Goal: Task Accomplishment & Management: Complete application form

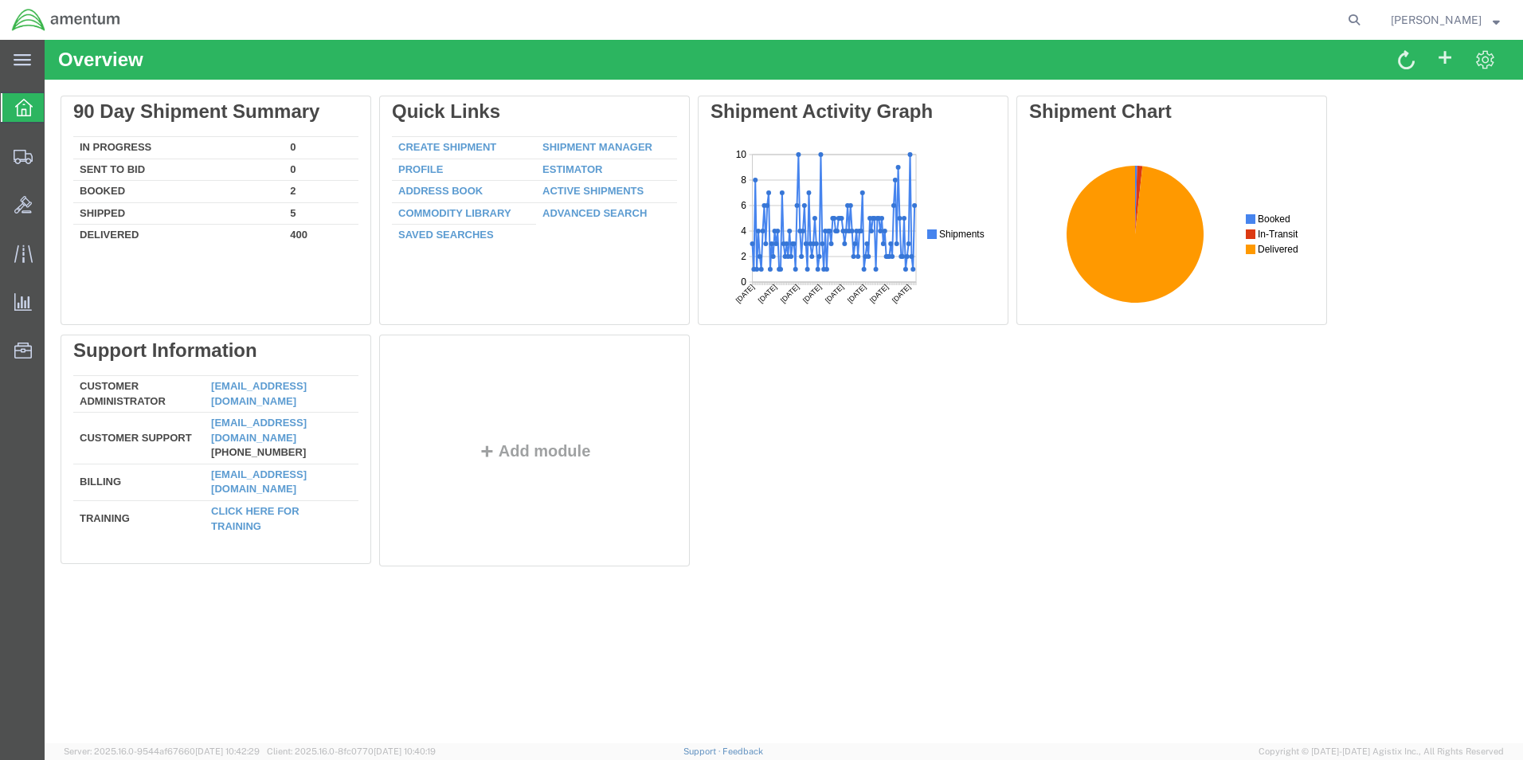
click at [450, 148] on link "Create Shipment" at bounding box center [447, 147] width 98 height 12
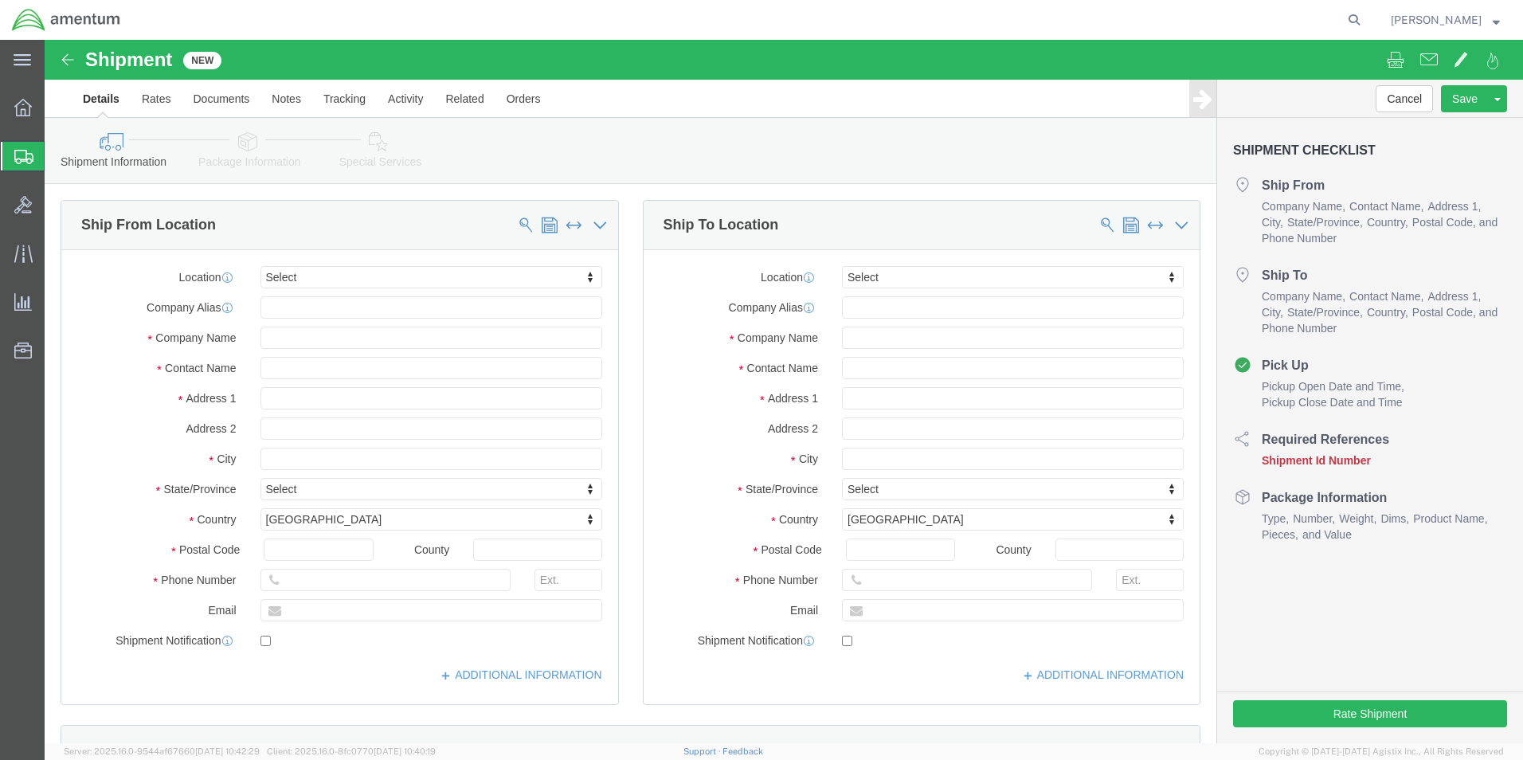
select select
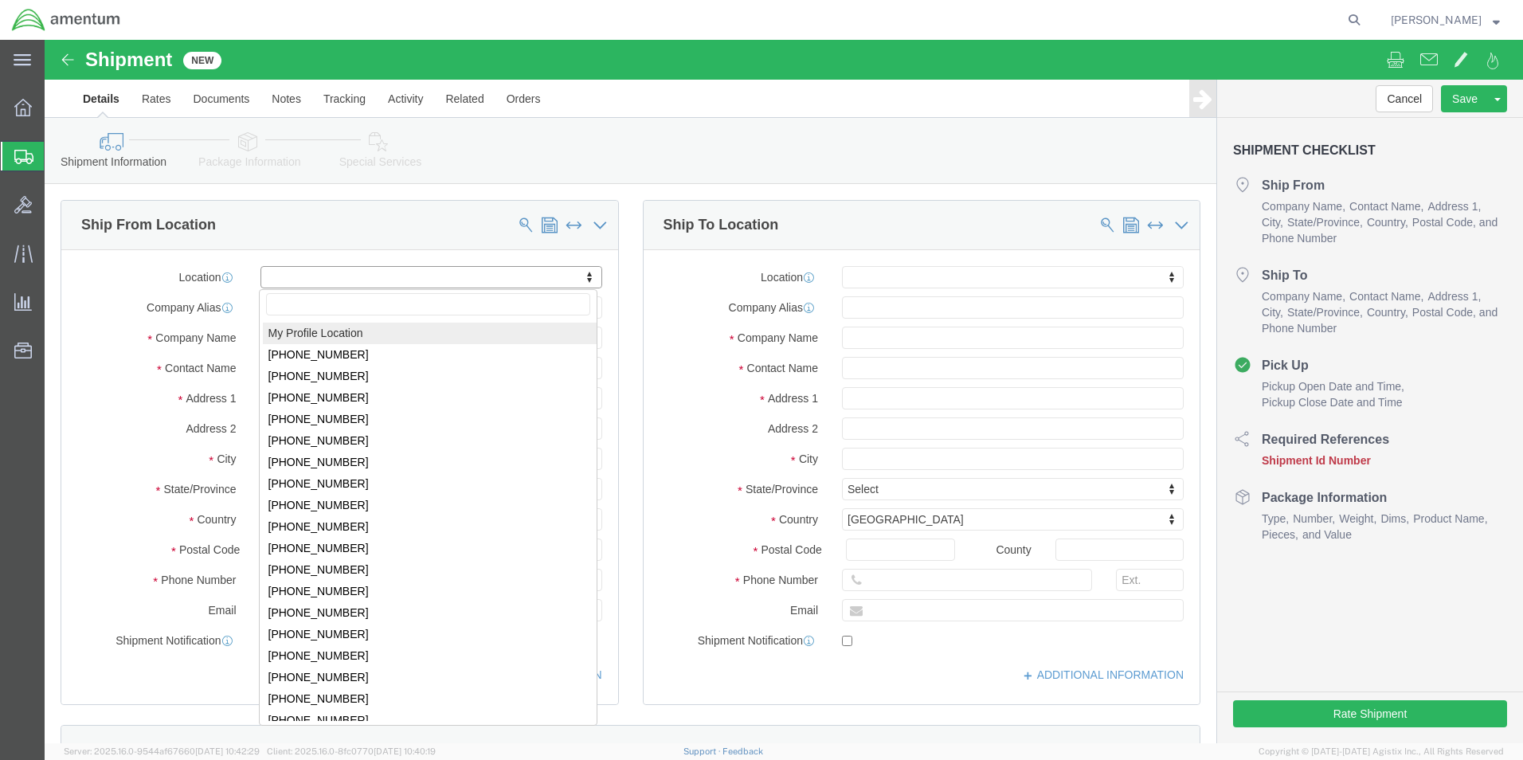
select select "MYPROFILE"
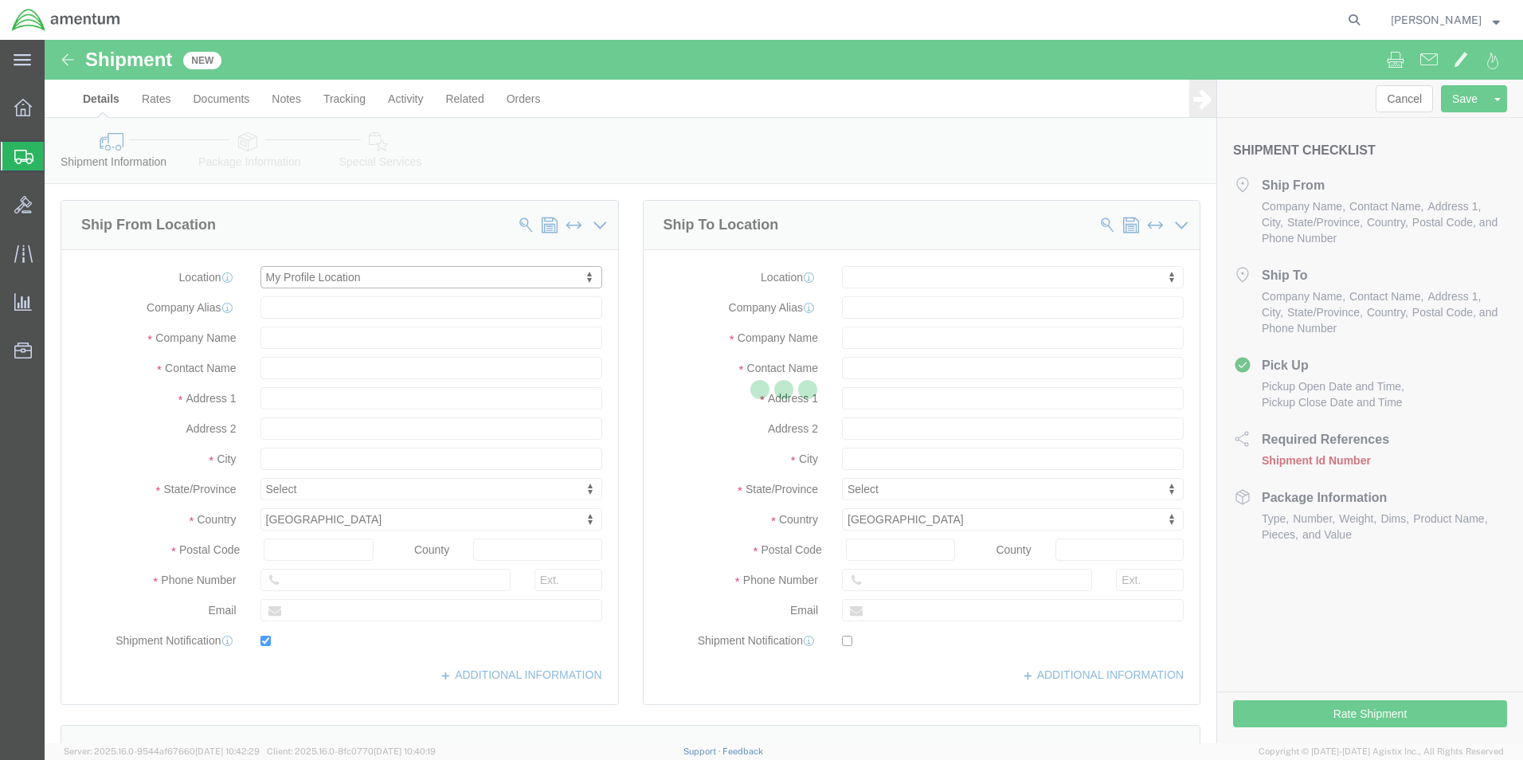
type input "Amentum Services, Inc."
type input "[PERSON_NAME]"
type input "5600 Air Cargo Road"
type input "[US_STATE][GEOGRAPHIC_DATA]"
type input "73159-1109"
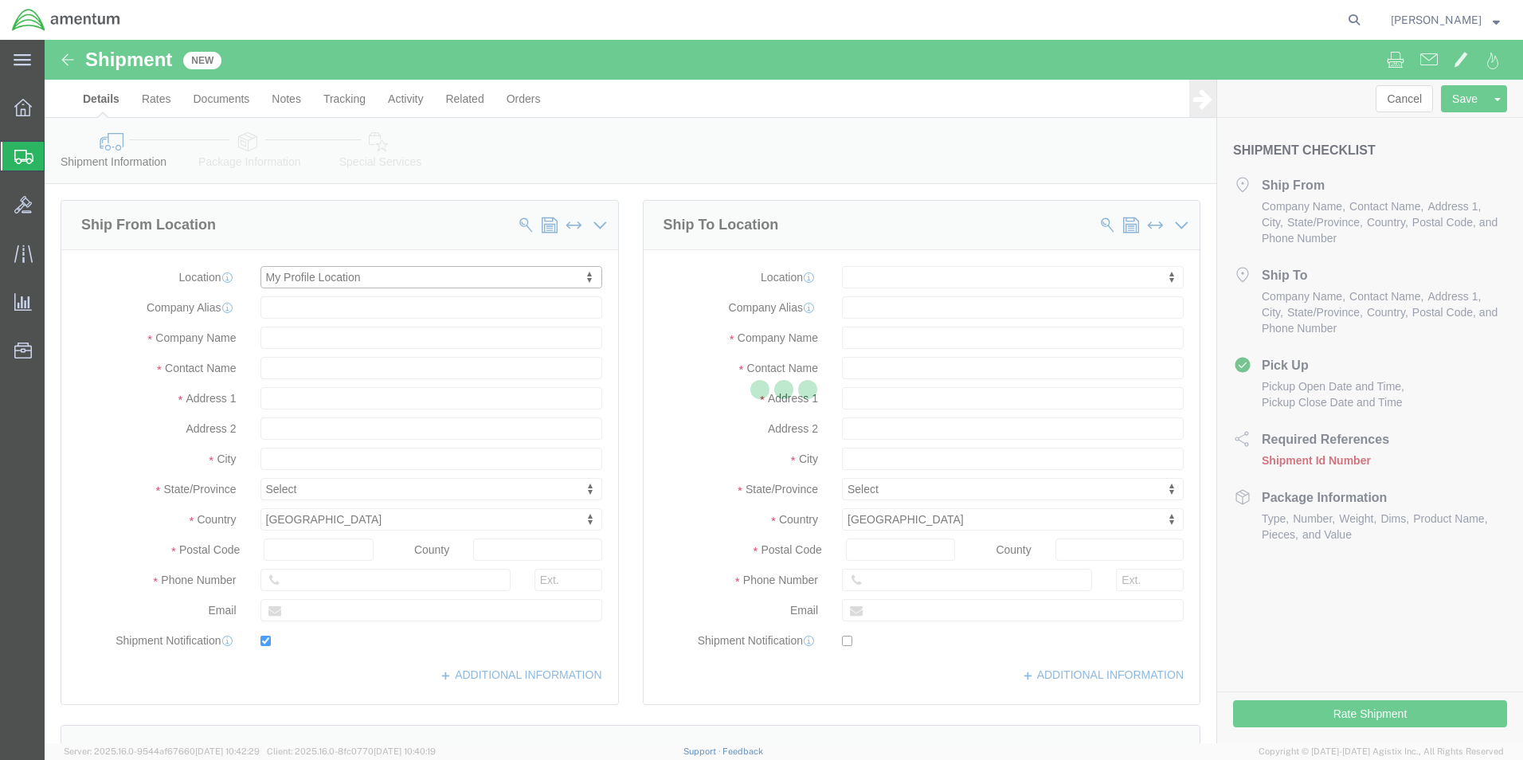
type input "[PHONE_NUMBER]"
type input "[PERSON_NAME][EMAIL_ADDRESS][PERSON_NAME][DOMAIN_NAME]"
checkbox input "true"
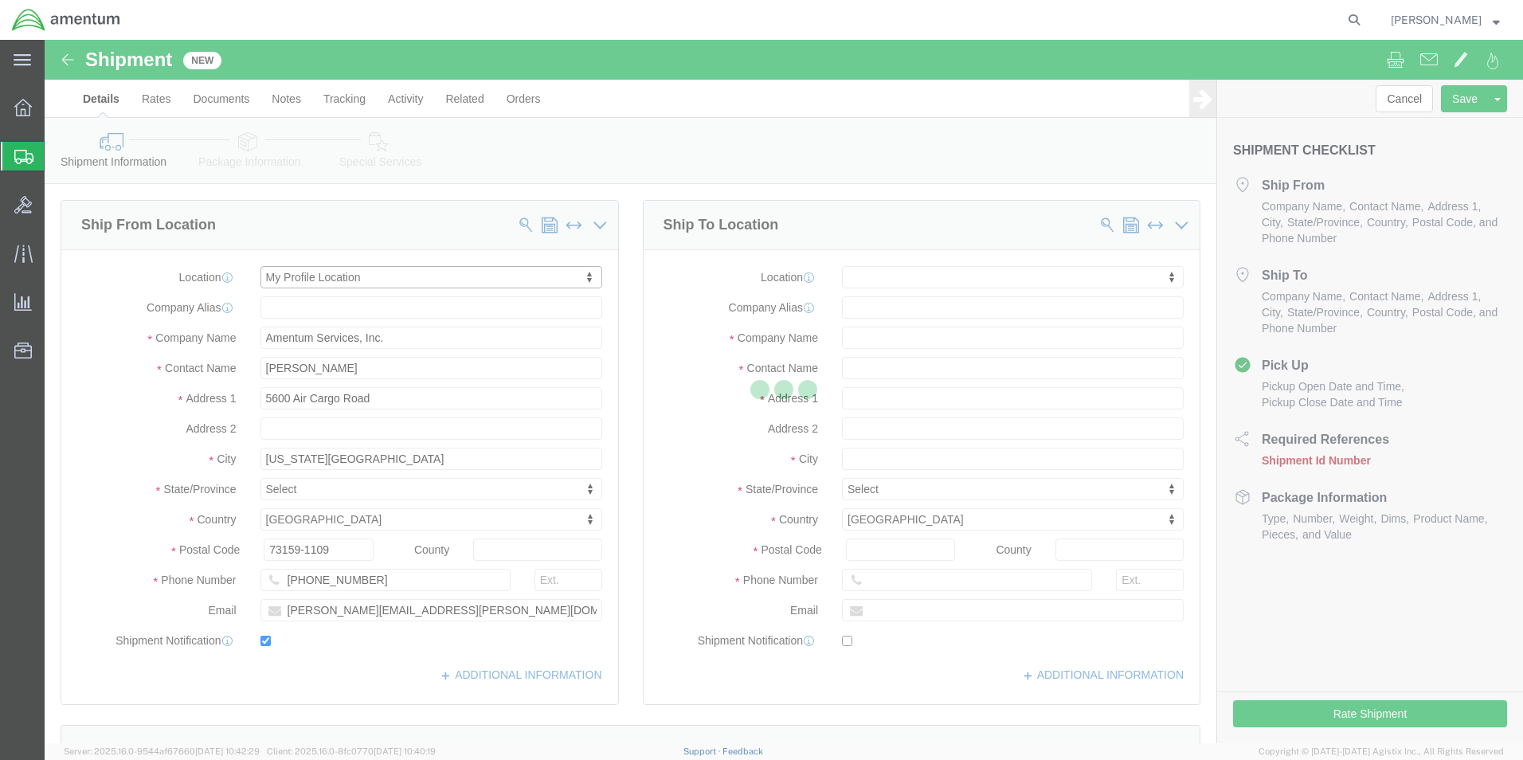
select select "OK"
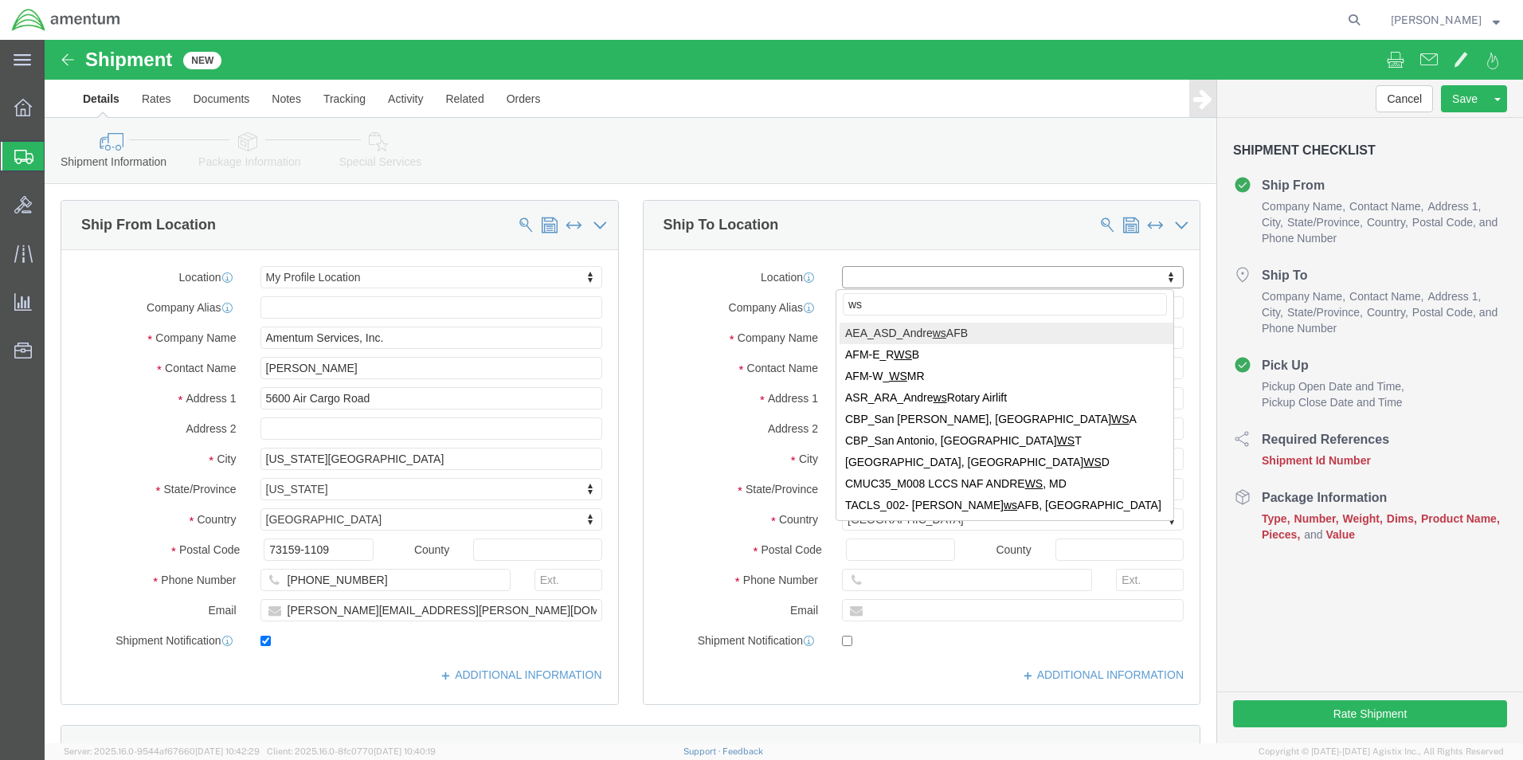
type input "wsa"
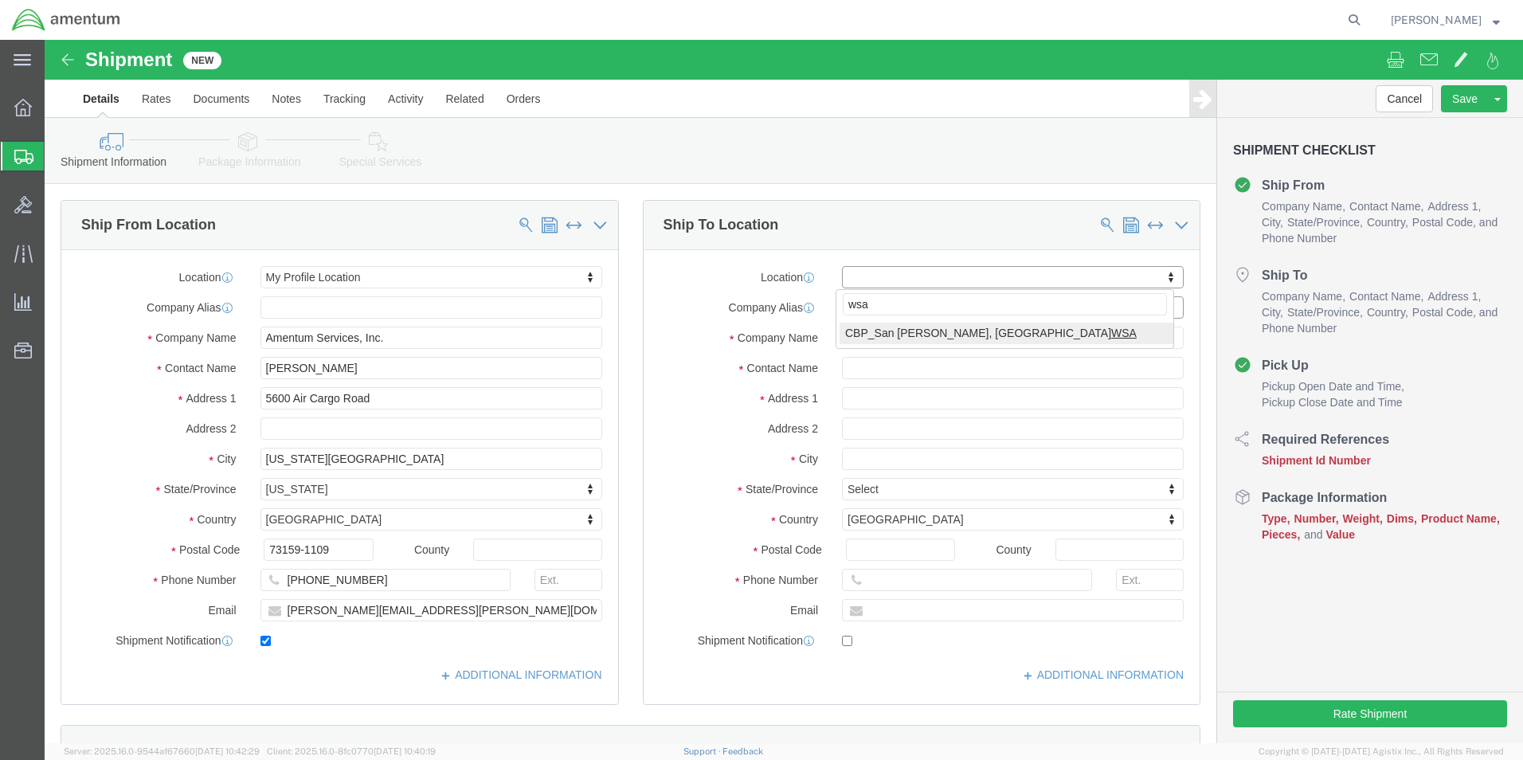
select select "49914"
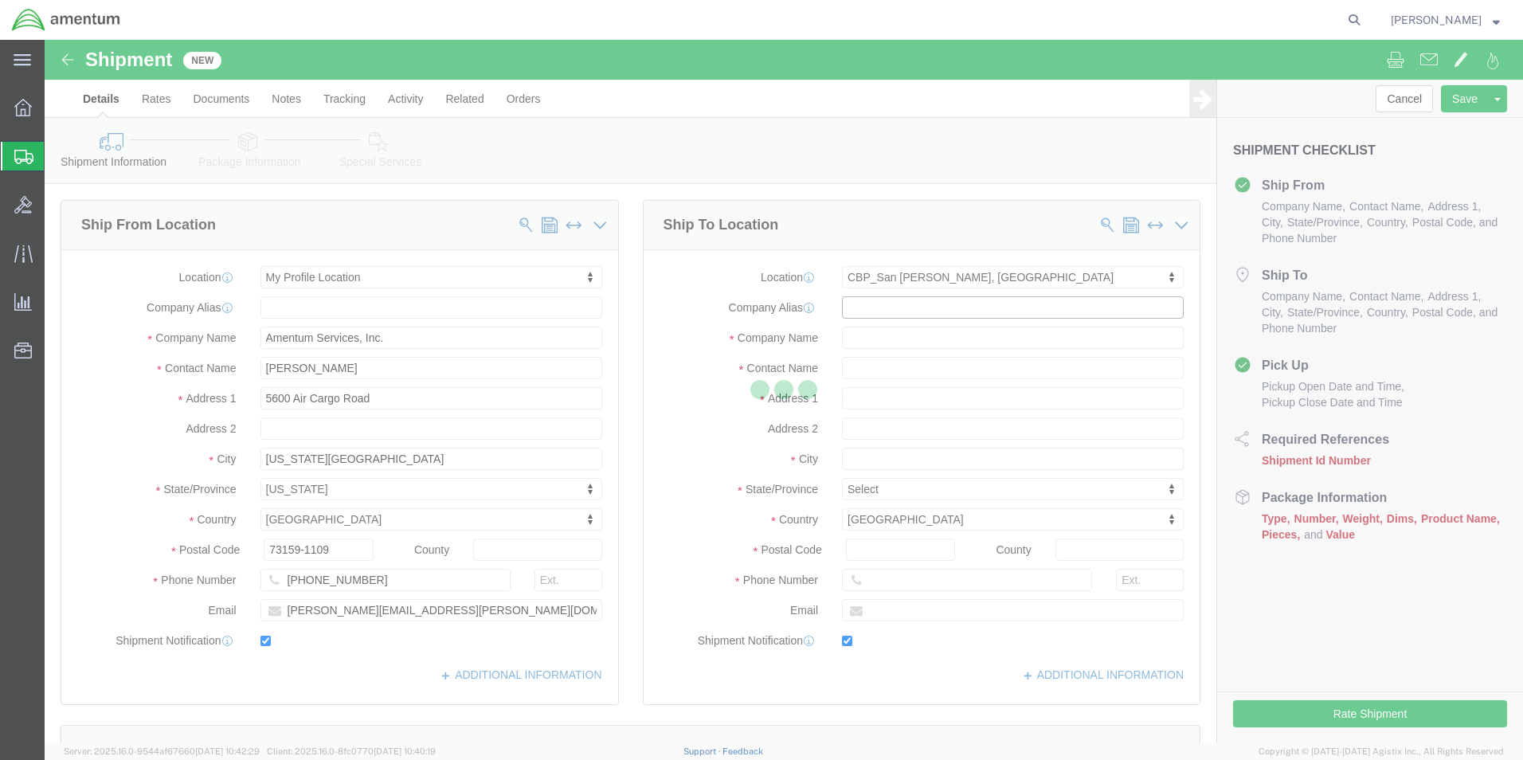
type input "Amentum Services, Inc"
type input "[PERSON_NAME]"
type input "[STREET_ADDRESS]"
type input "San [PERSON_NAME]"
type input "76904"
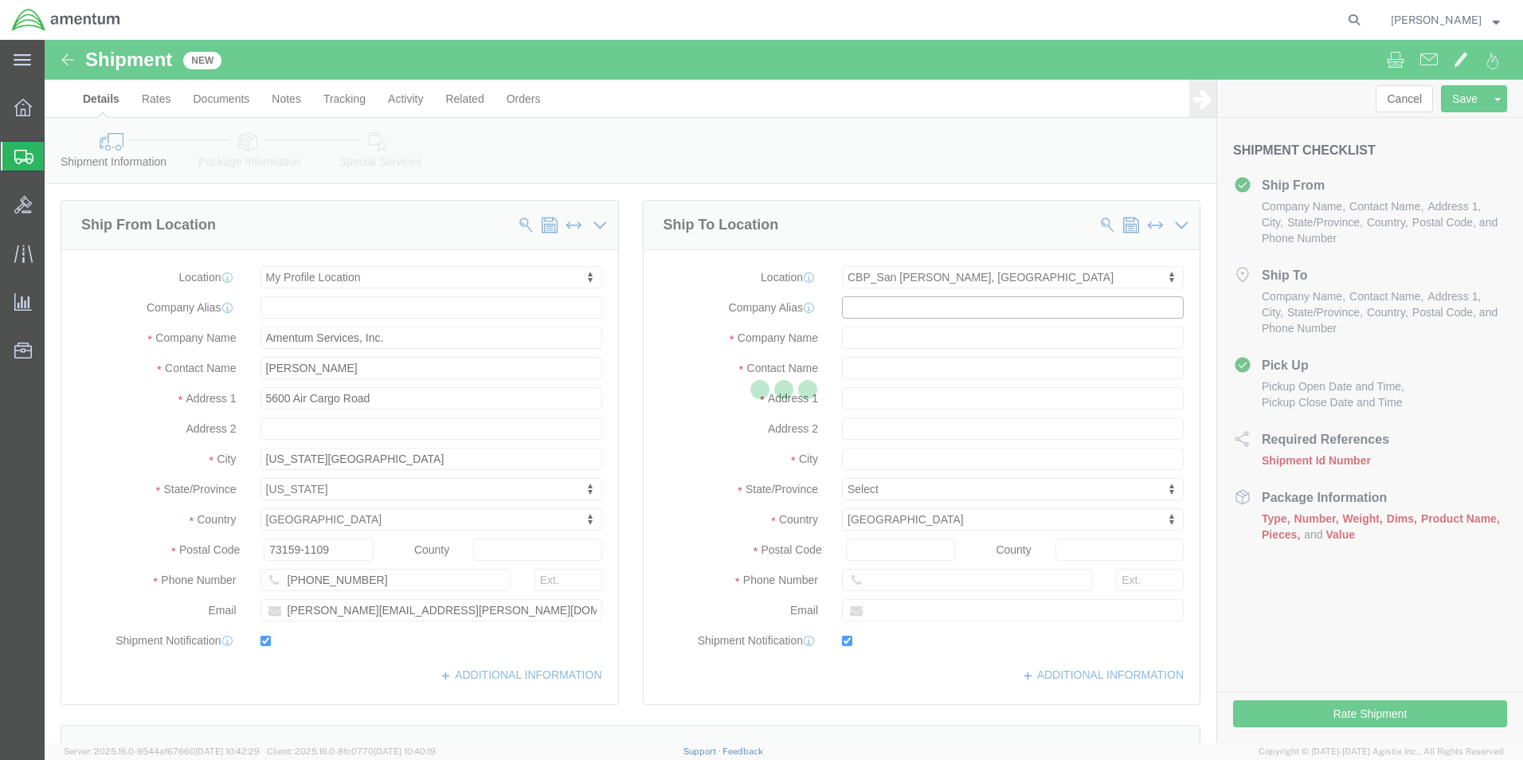
type input "[PHONE_NUMBER]"
type input "[PERSON_NAME][EMAIL_ADDRESS][PERSON_NAME][DOMAIN_NAME]"
checkbox input "true"
select select "[GEOGRAPHIC_DATA]"
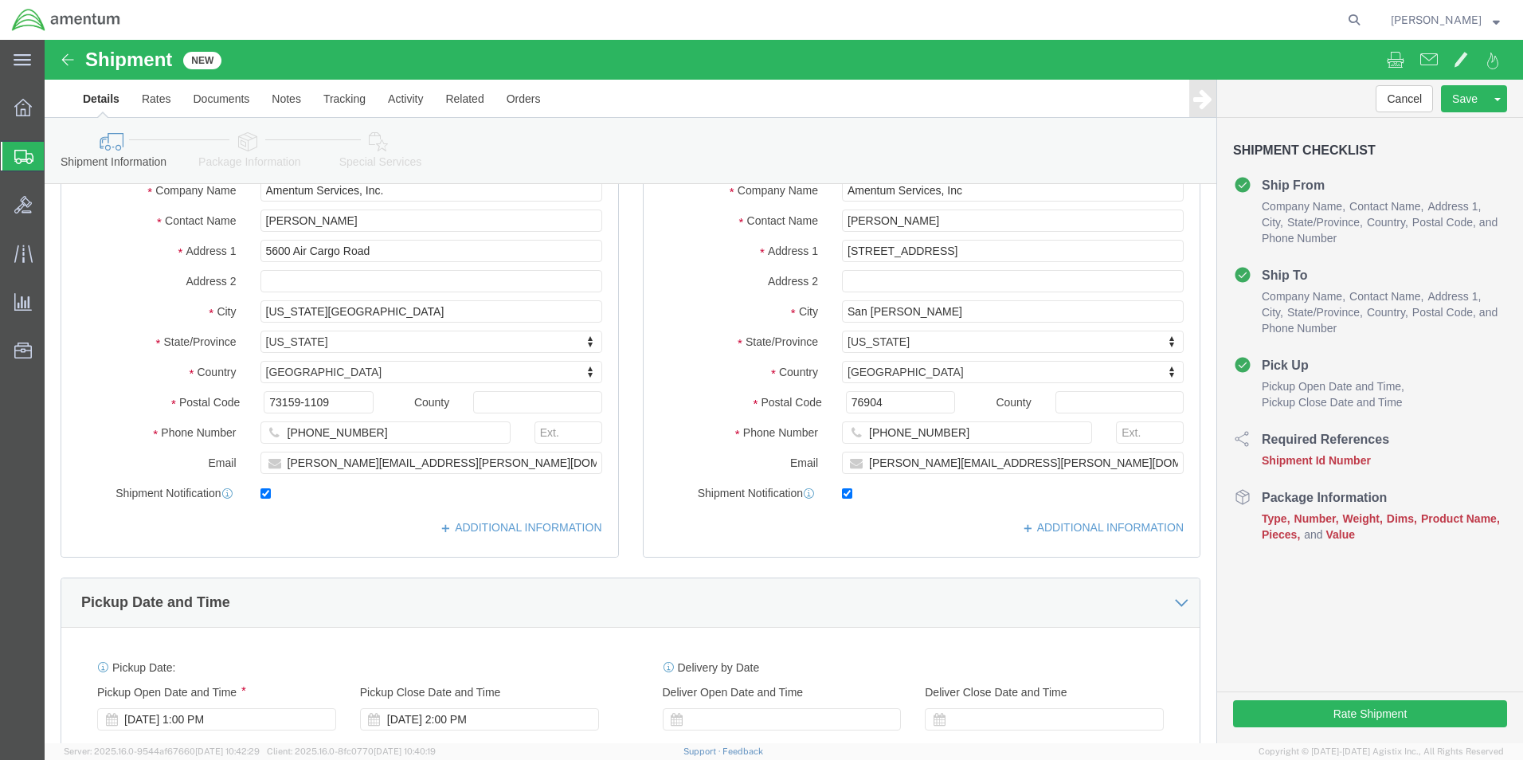
scroll to position [319, 0]
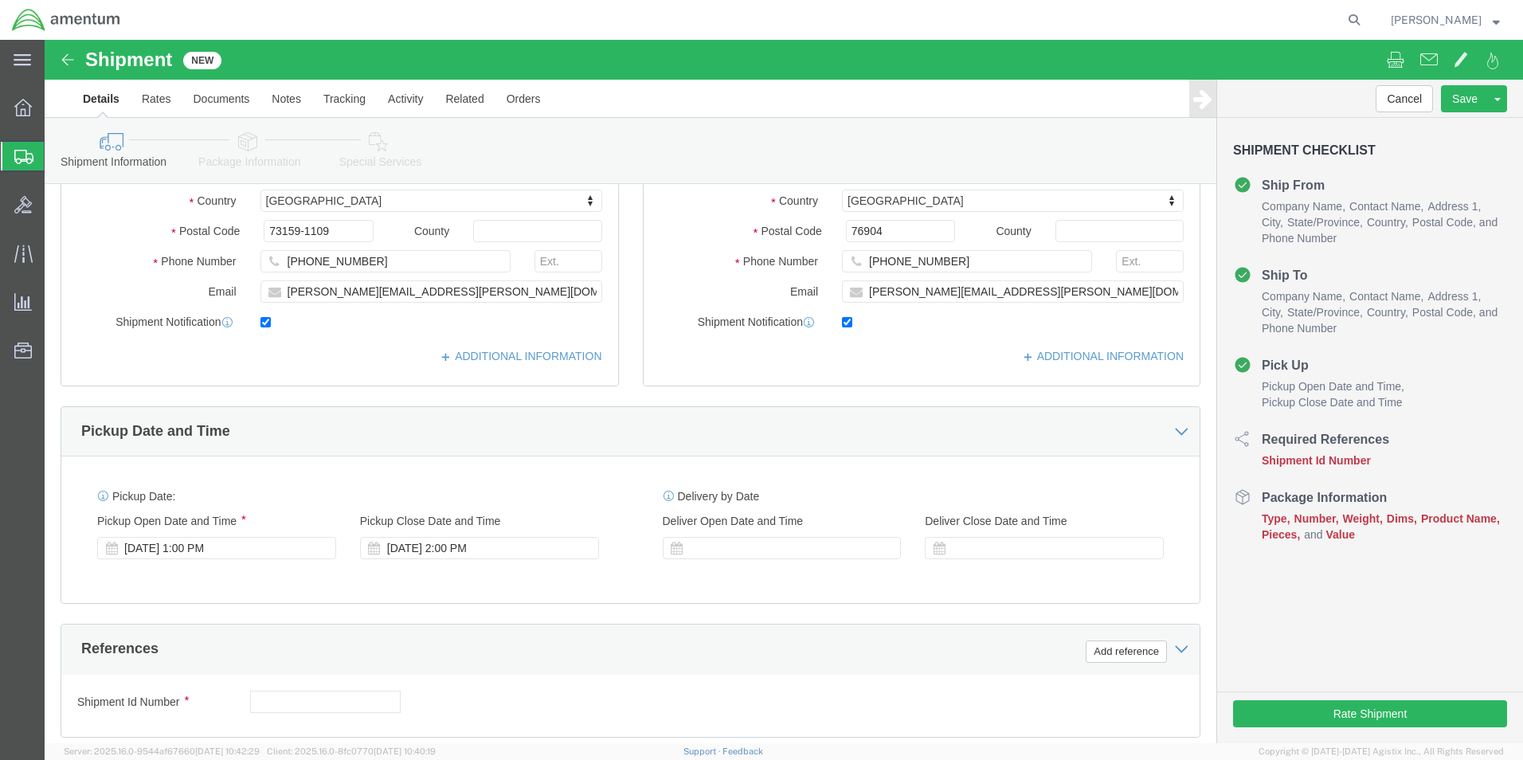
click div "[DATE] 2:00 PM"
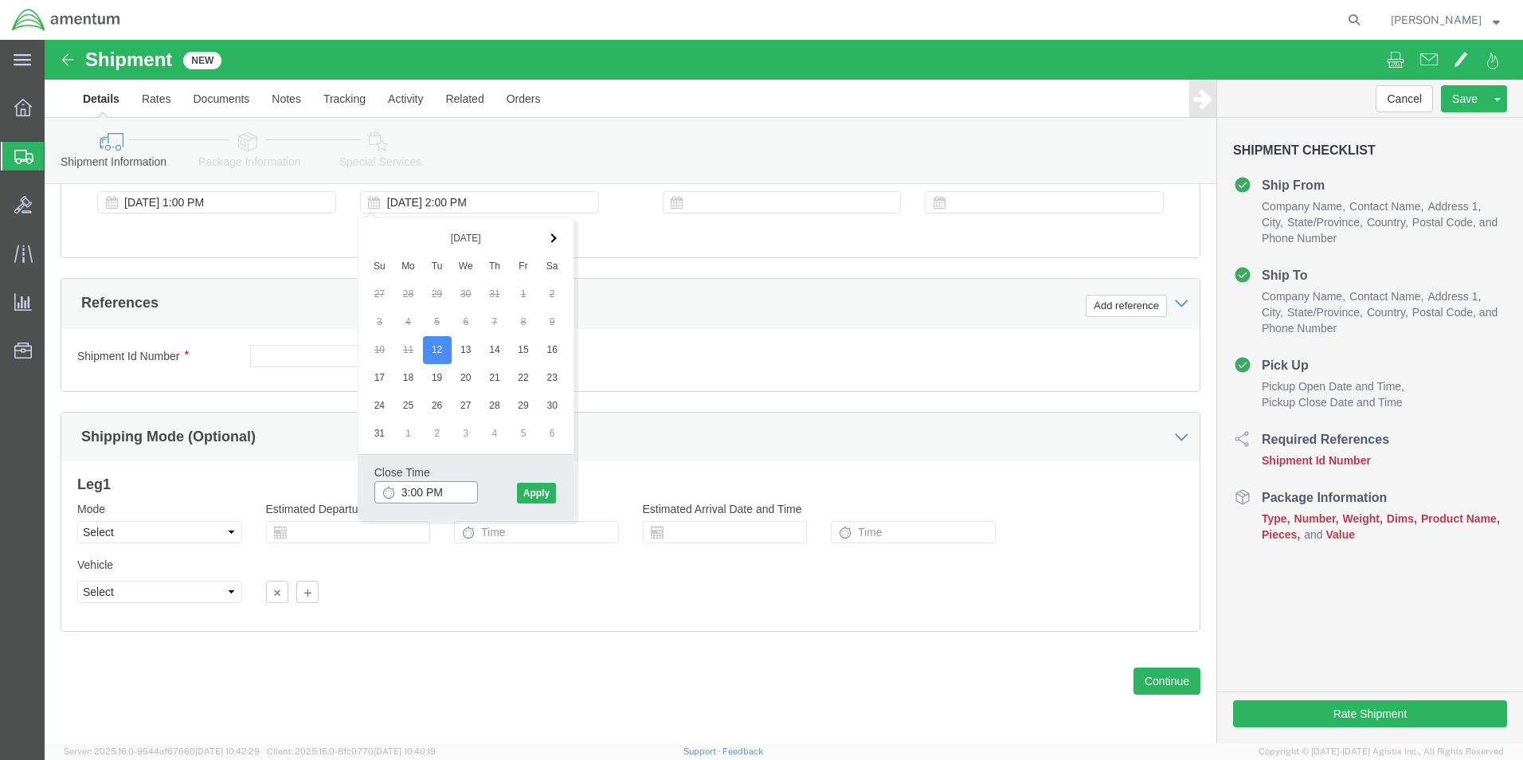
type input "3:00 PM"
click button "Apply"
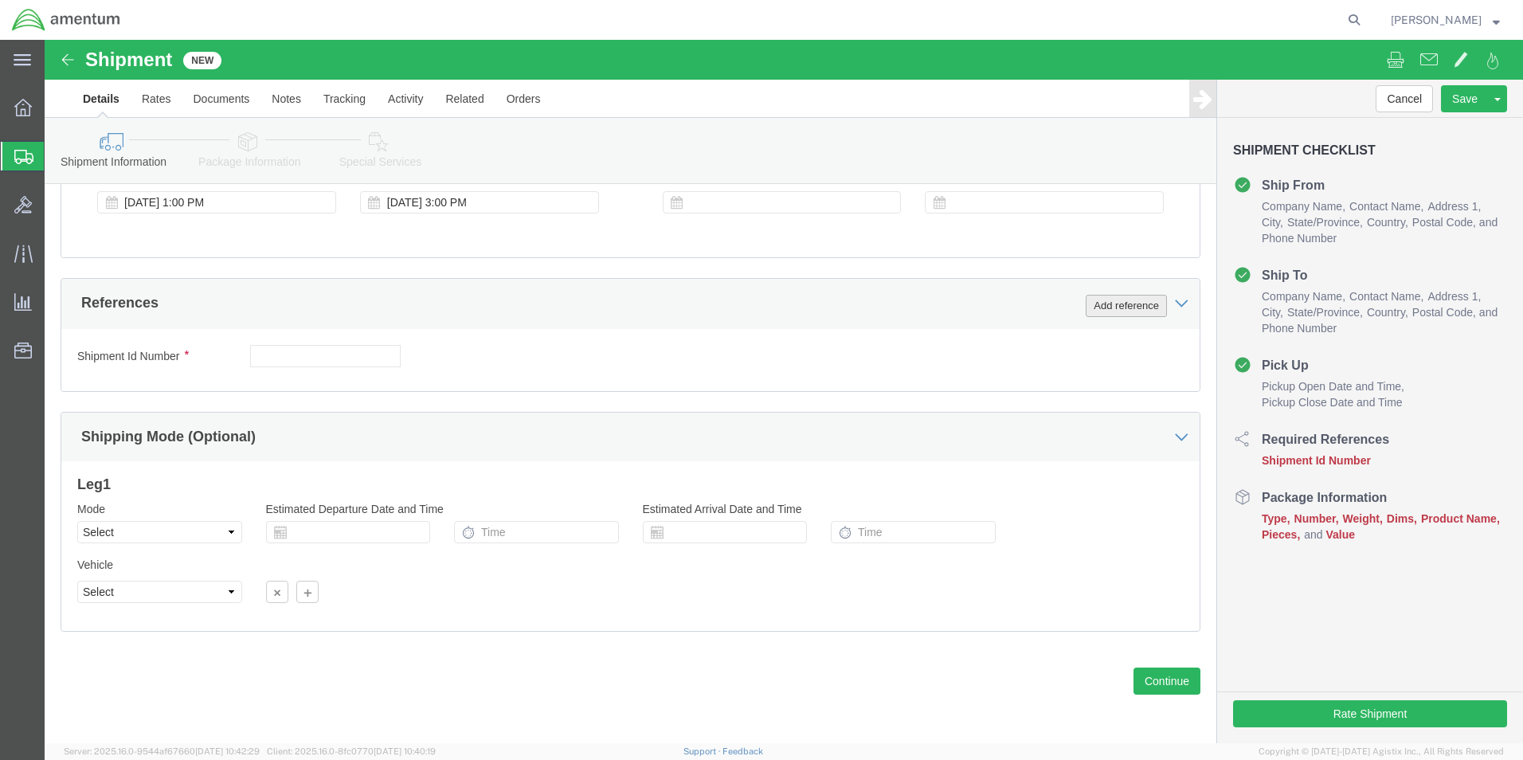
click button "Add reference"
drag, startPoint x: 841, startPoint y: 306, endPoint x: 832, endPoint y: 318, distance: 15.3
click select "Select Account Type Activity ID Airline Appointment Number ASN Batch Request # …"
select select "DEPT"
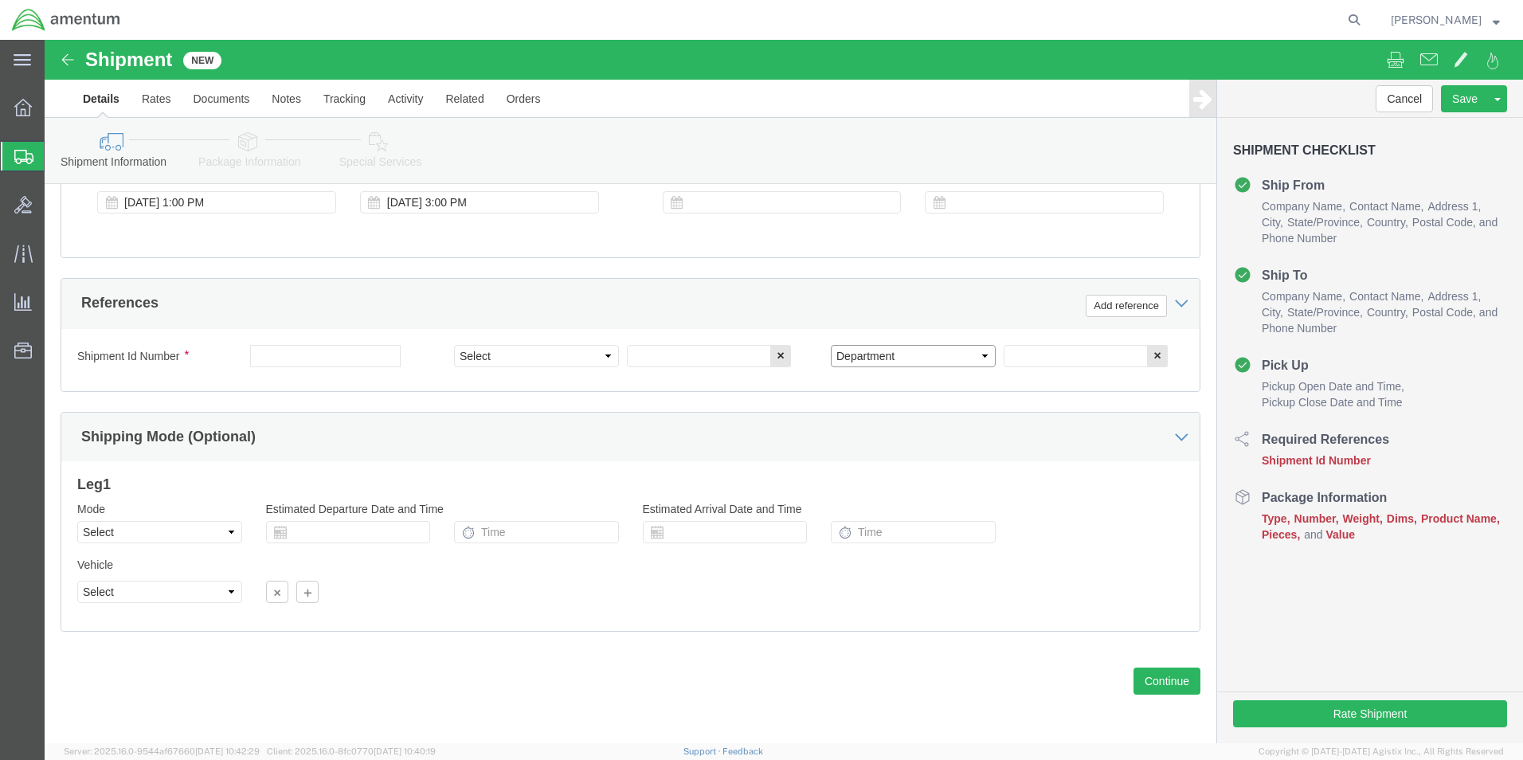
click select "Select Account Type Activity ID Airline Appointment Number ASN Batch Request # …"
click input "text"
type input "CBP"
click select "Select Account Type Activity ID Airline Appointment Number ASN Batch Request # …"
select select "CUSTREF"
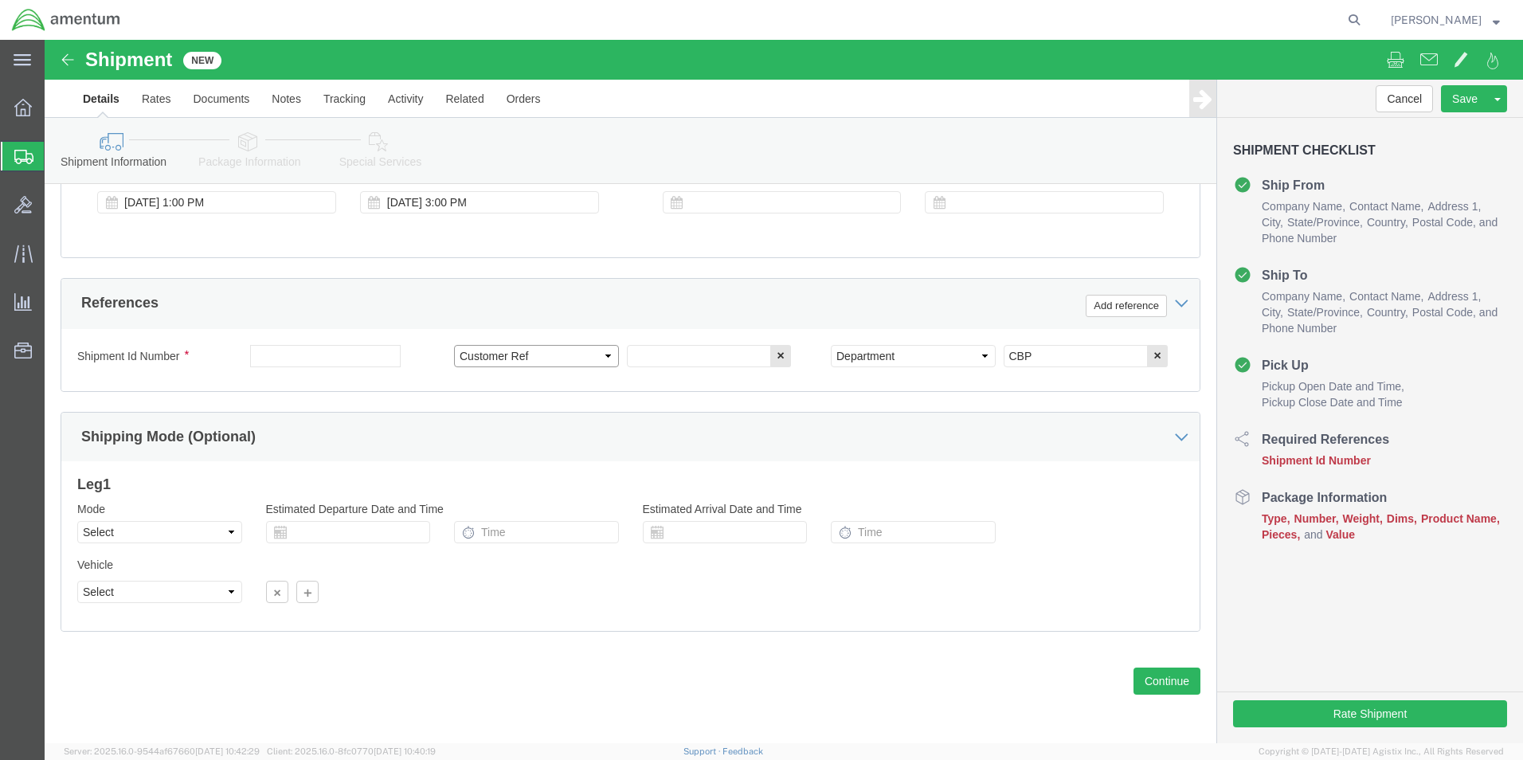
click select "Select Account Type Activity ID Airline Appointment Number ASN Batch Request # …"
click input "text"
type input "94222"
type input "323557"
click button "Continue"
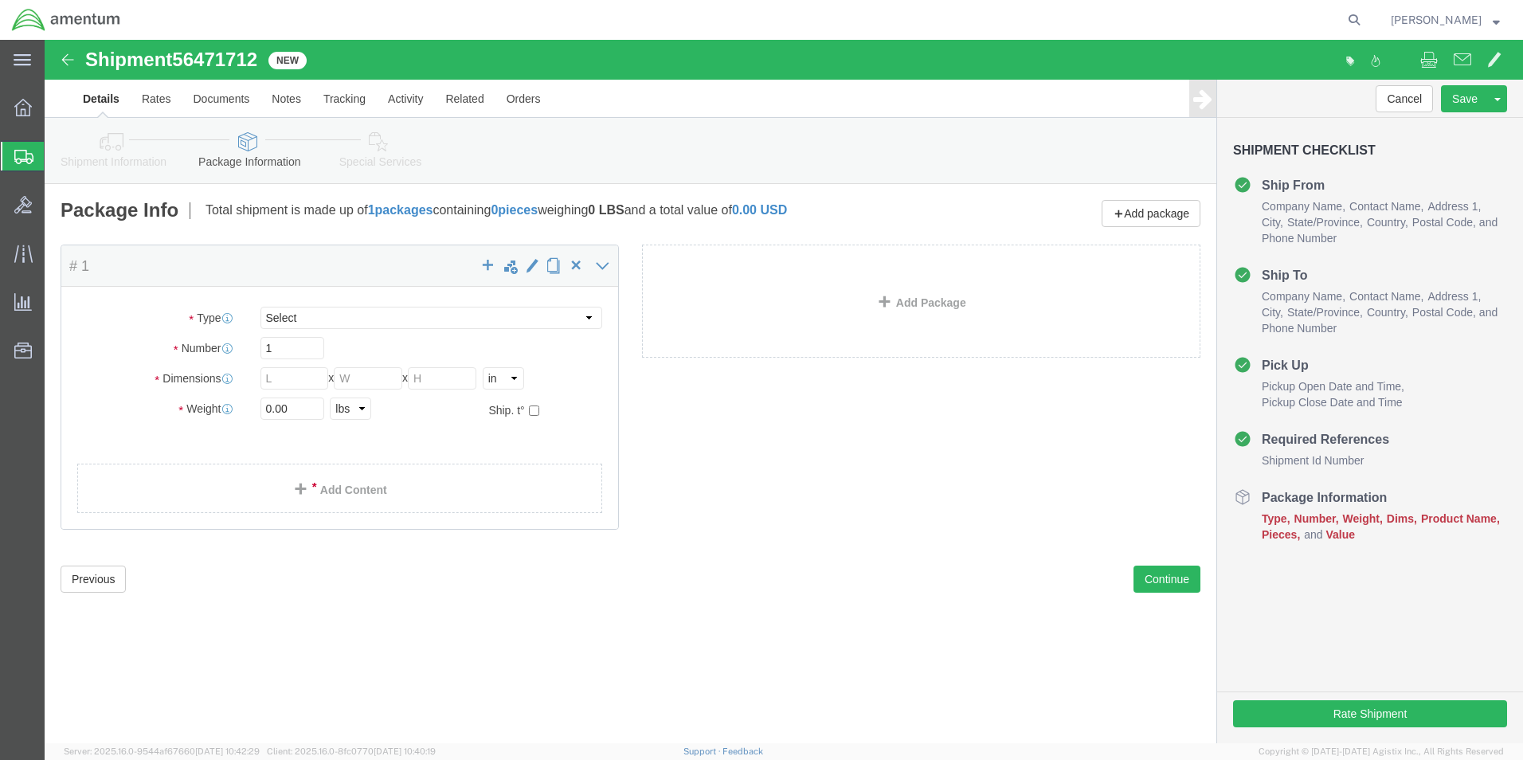
select select "CBOX"
click input "text"
type input "14"
type input "12"
type input "8"
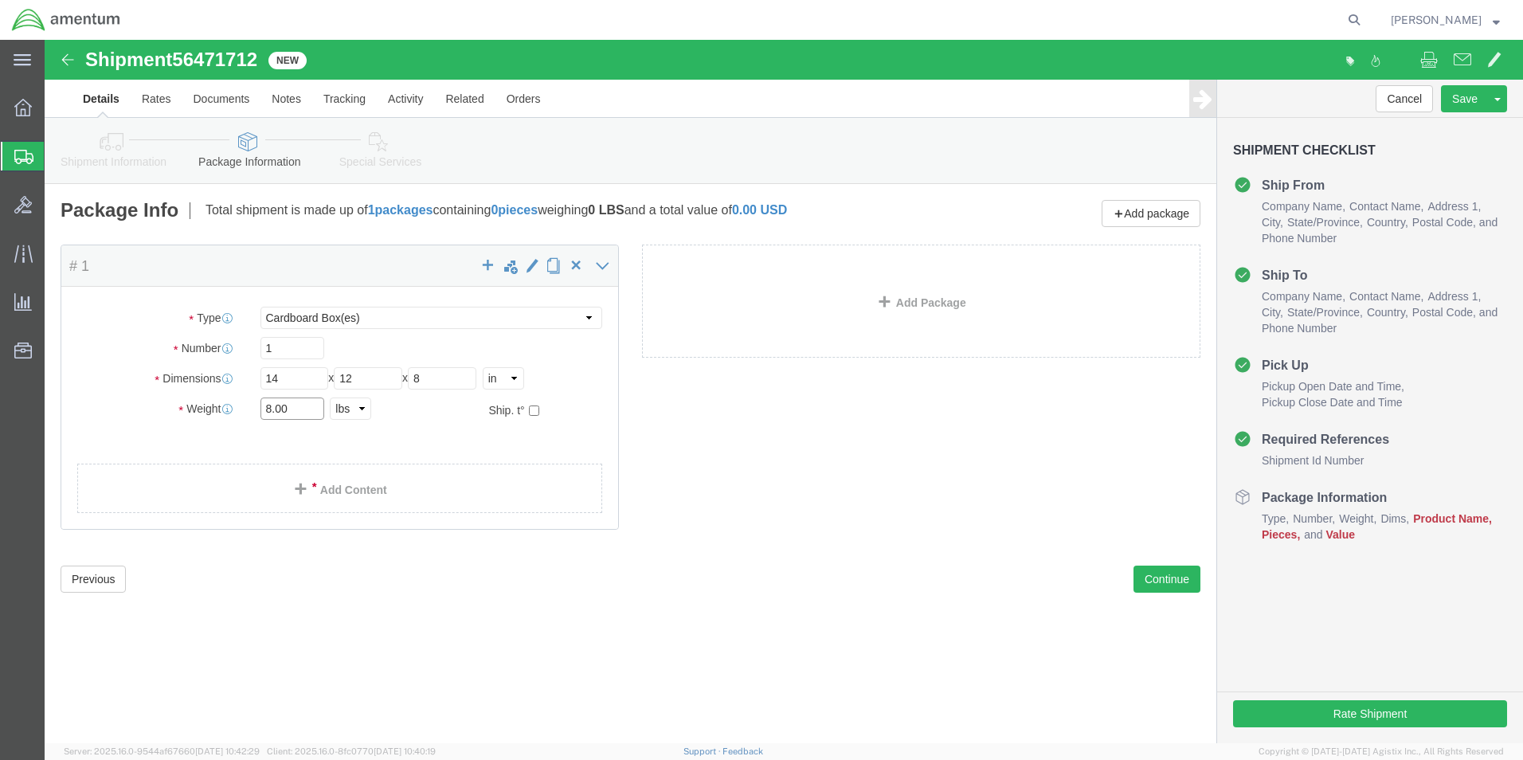
type input "8.00"
click link "Add Content"
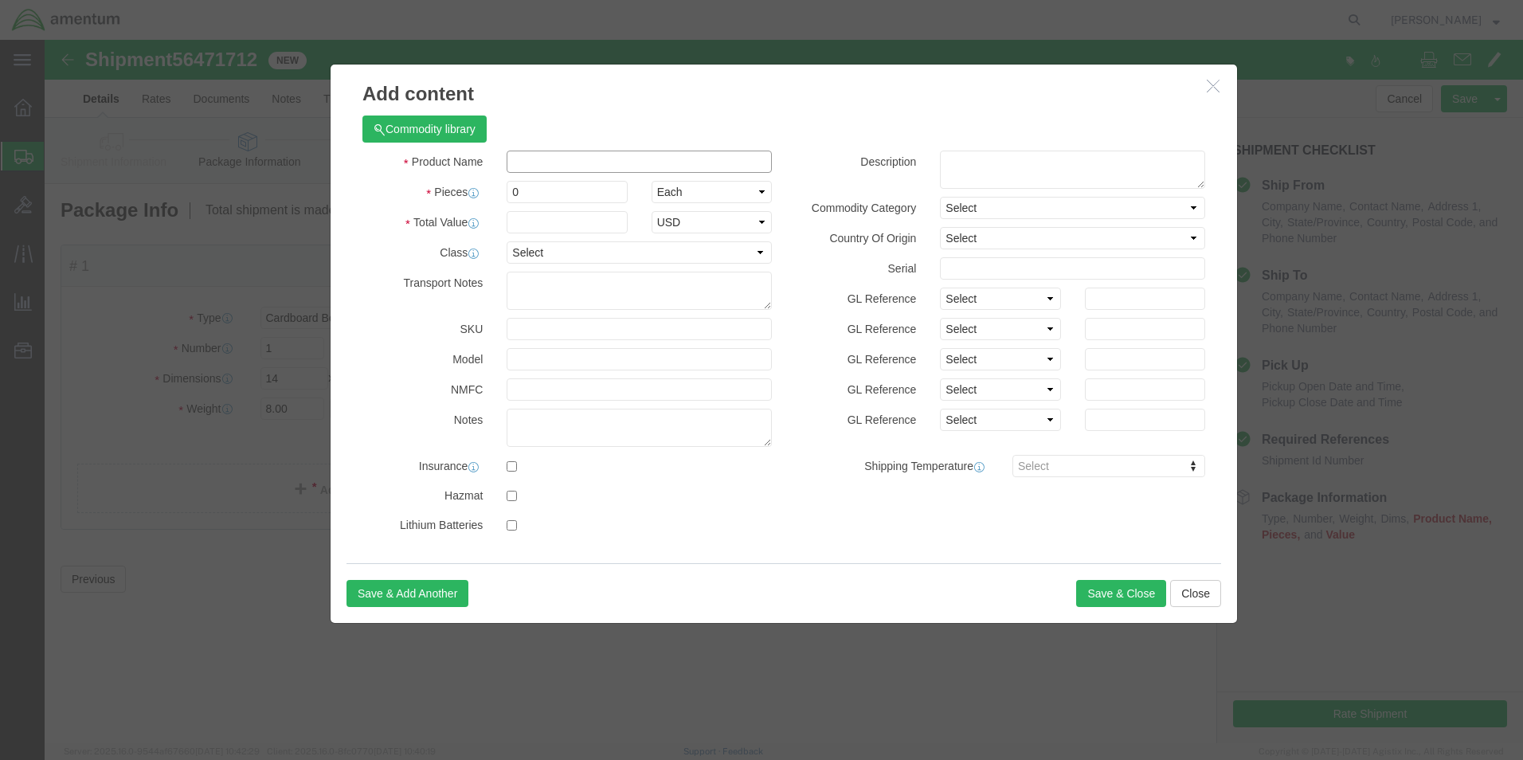
click input "text"
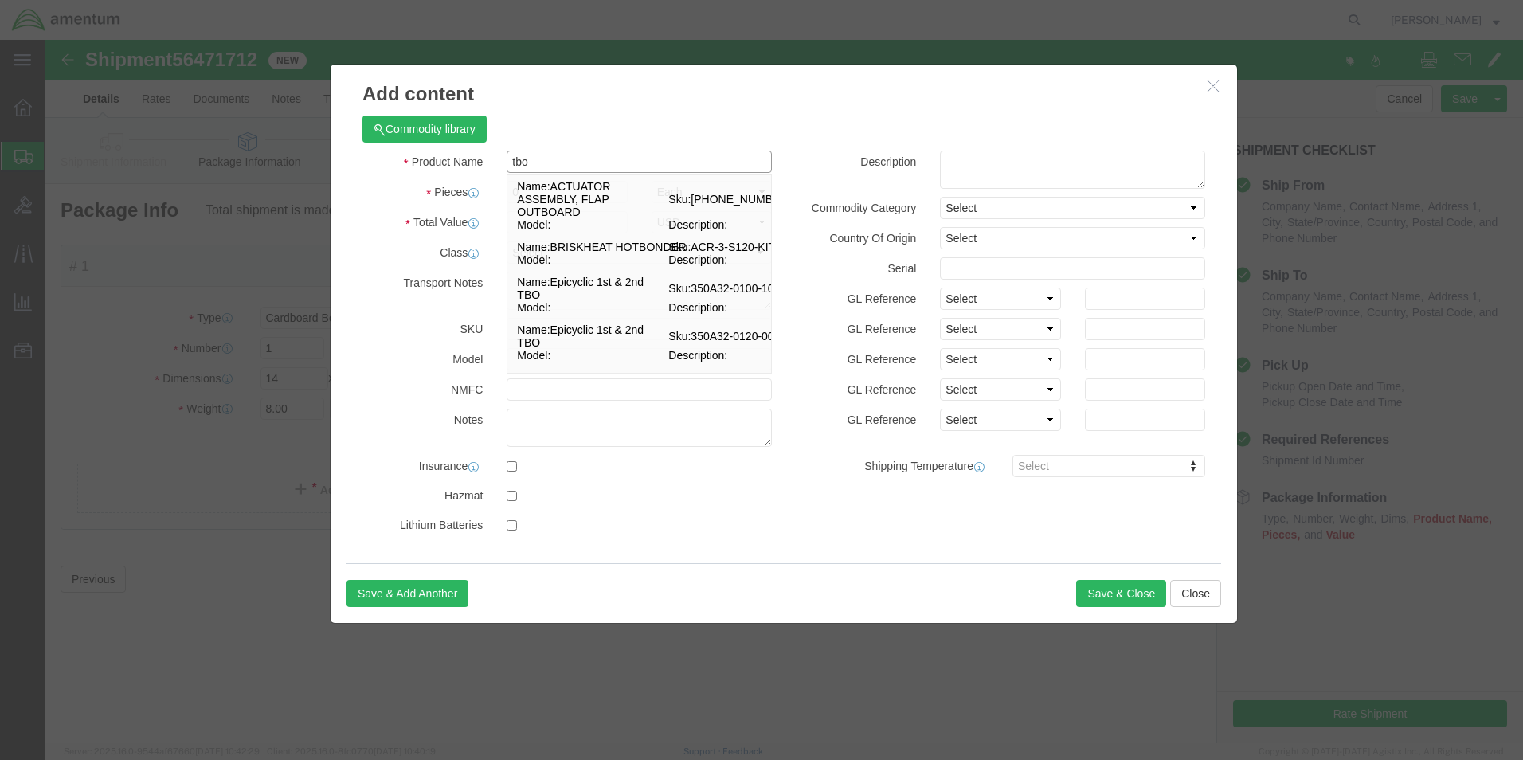
type input "TBO FAKS"
select select "US"
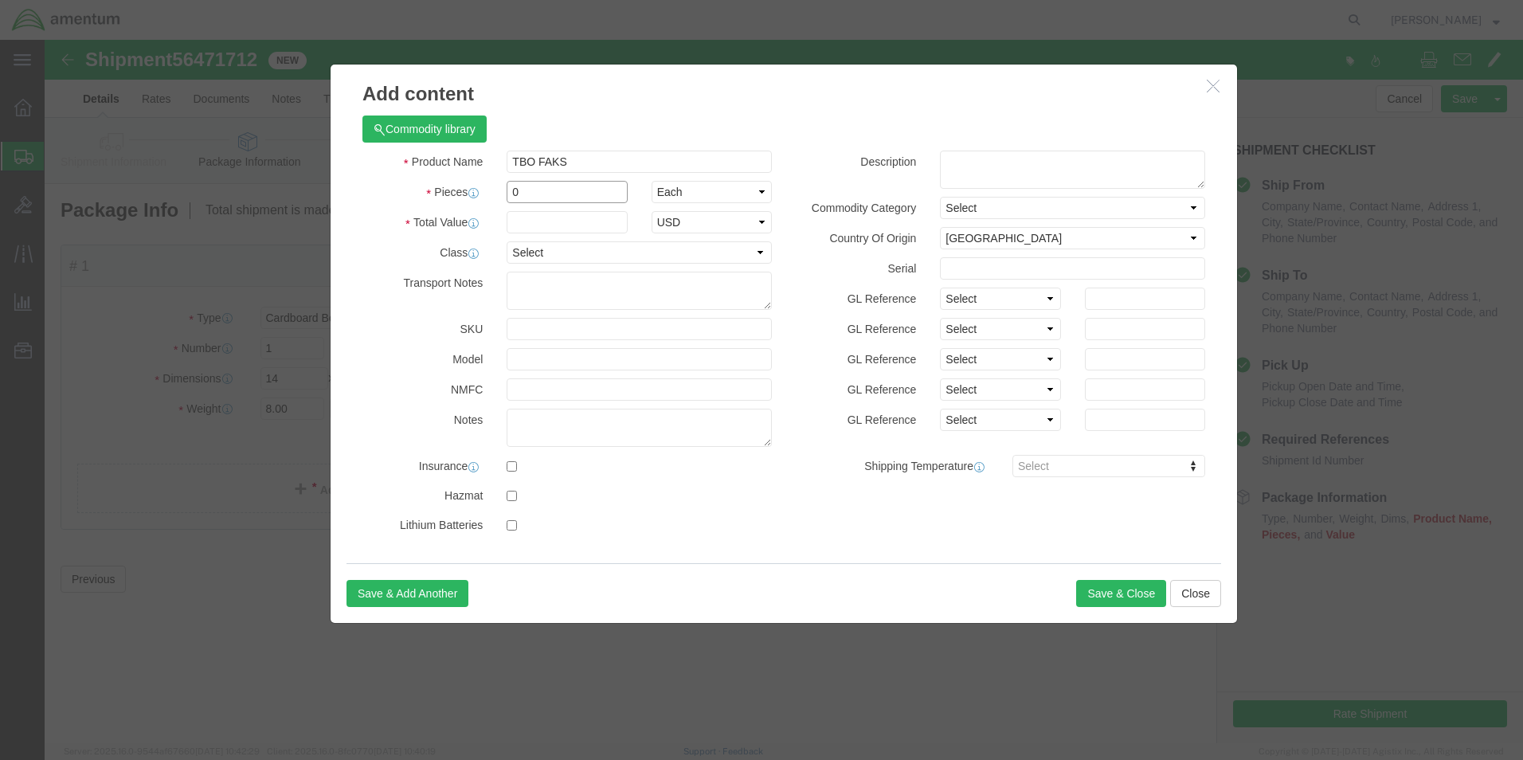
click input "0"
type input "3.00"
type input "100.00"
select select "USD"
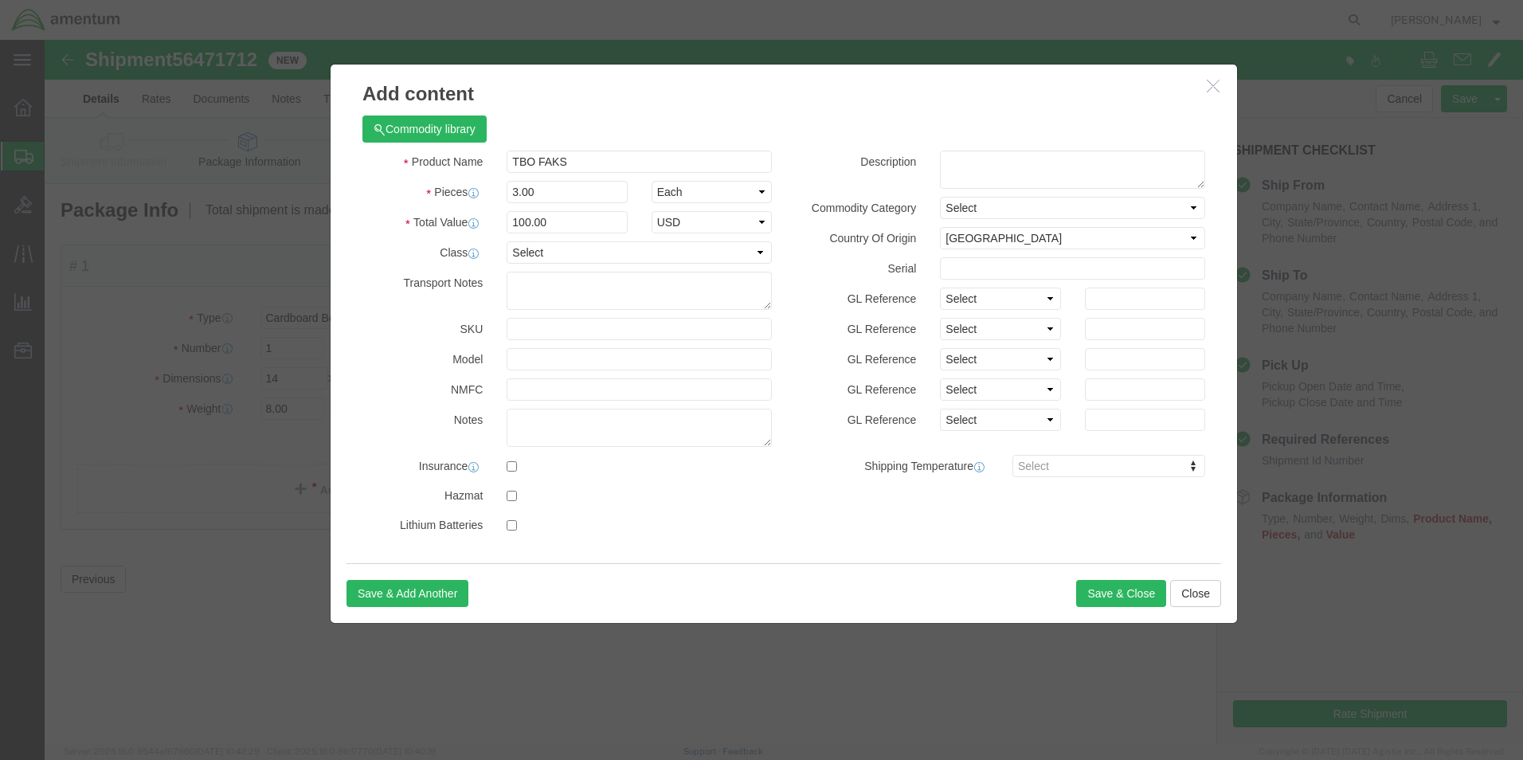
click div
click input "checkbox"
checkbox input "true"
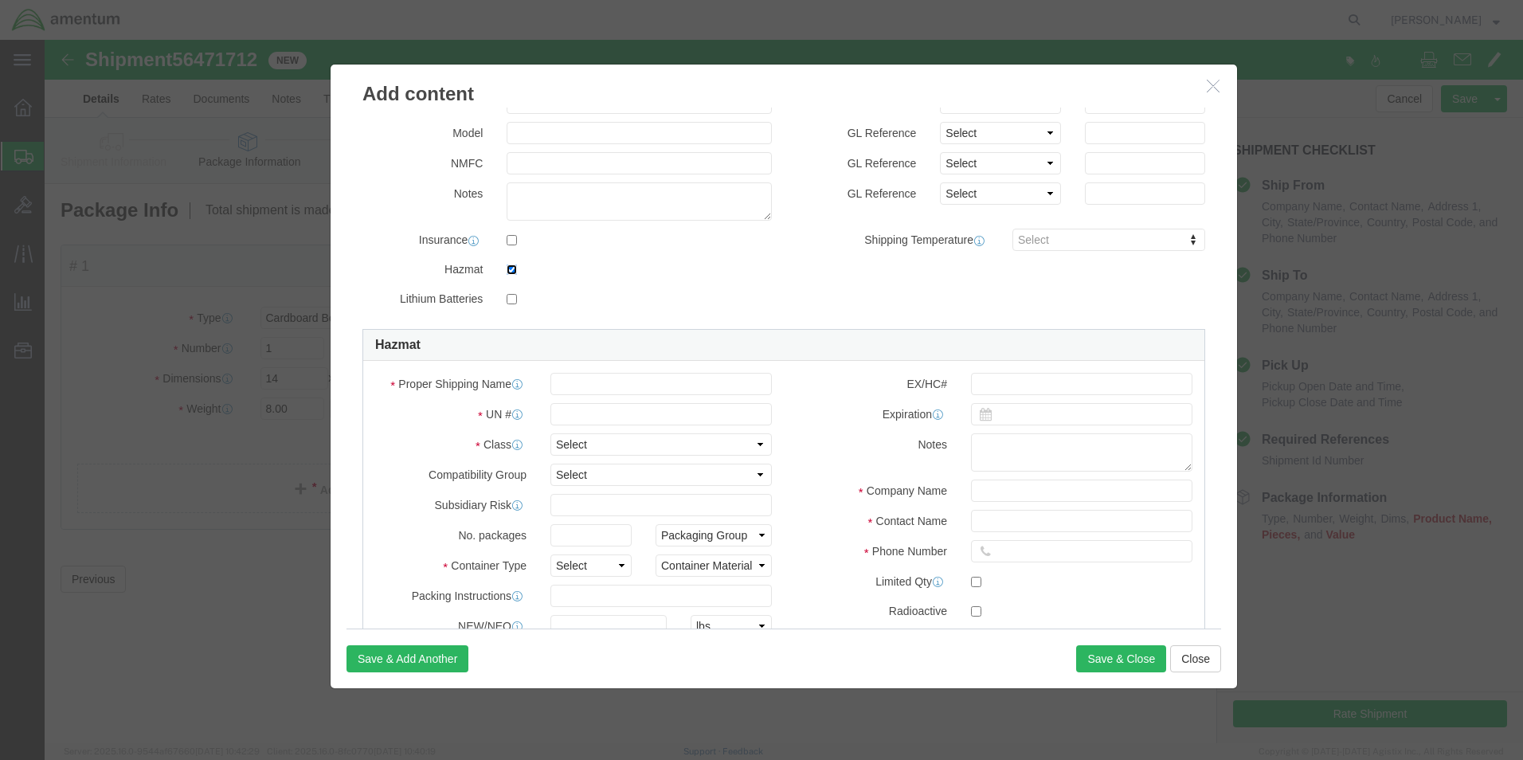
scroll to position [352, 0]
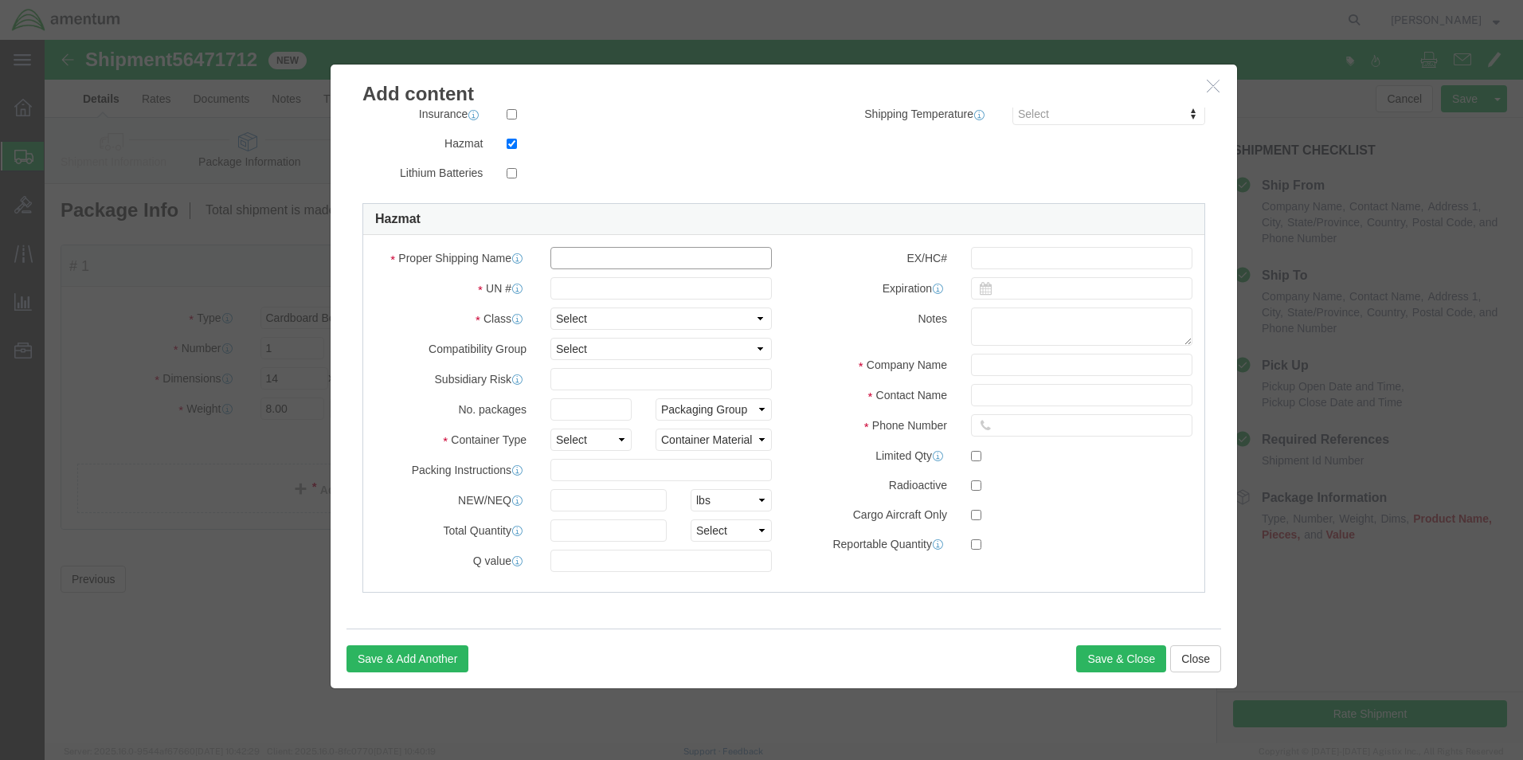
click input "text"
type input "FIRST AID KIT"
type input "3316"
type input "CHEMTREC"
type input "Emergency"
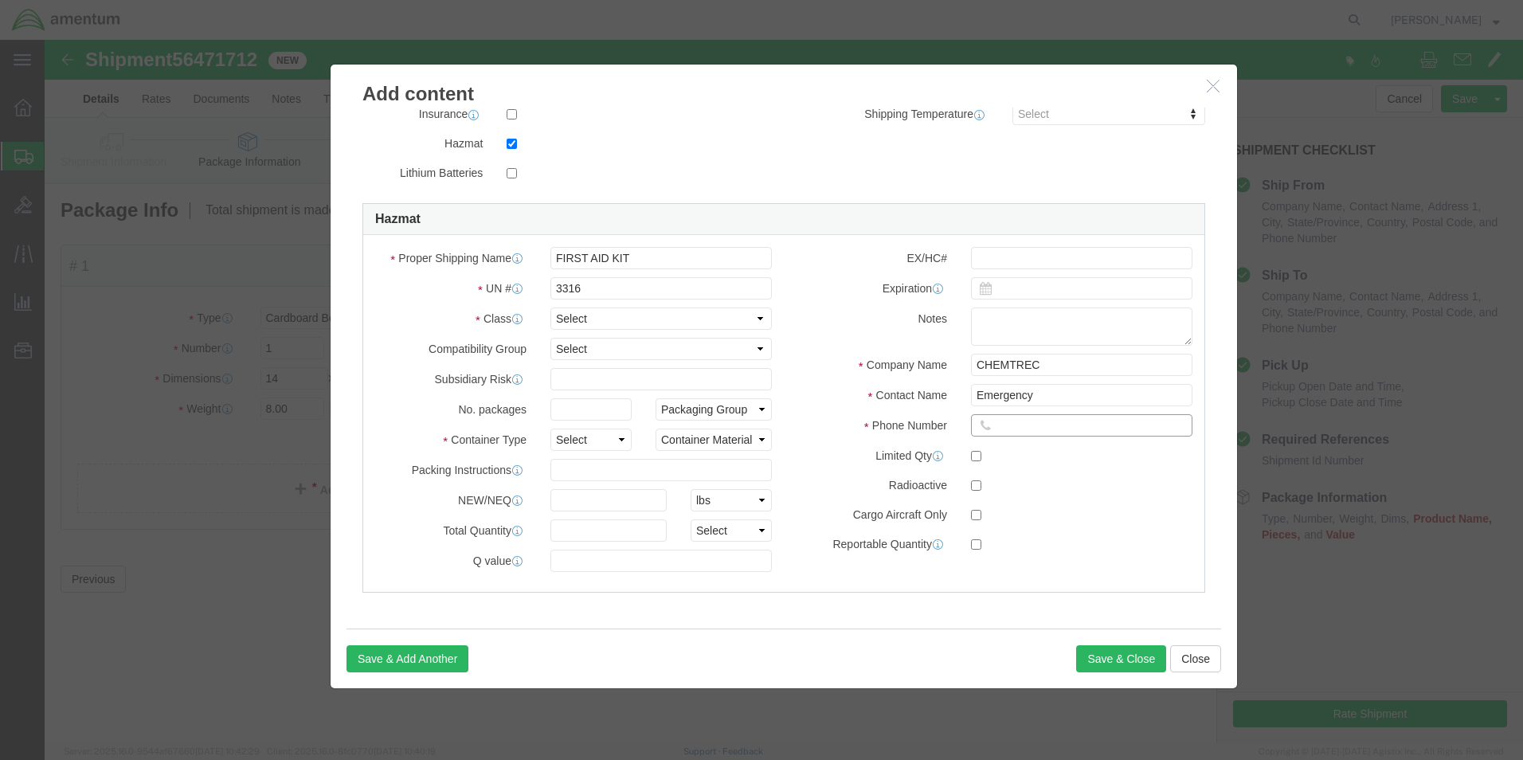
type input "7035273887"
click icon
click select "Select 1 Explosive 1.1 Explosive 1.2 Explosive 1.3 Explosive 1.4 Explosive 1.5 …"
select select "9 Miscellaneous"
click select "Select 1 Explosive 1.1 Explosive 1.2 Explosive 1.3 Explosive 1.4 Explosive 1.5 …"
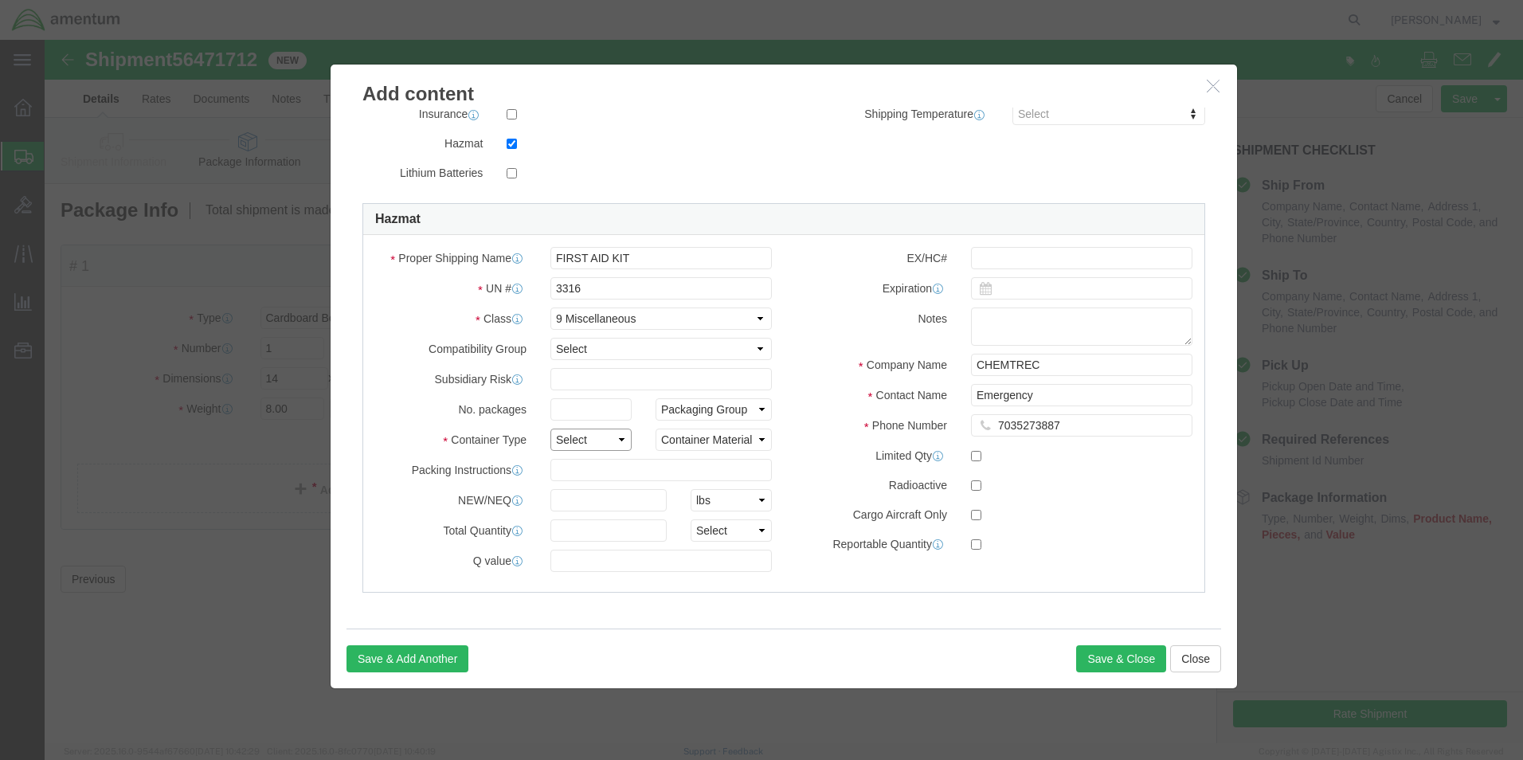
click select "Select 1 - Drums 2 - Reserved 3 - Jerricans 4 - Boxes 5 - Bags 6 - Composite Pa…"
select select "BOXES"
click select "Select 1 - Drums 2 - Reserved 3 - Jerricans 4 - Boxes 5 - Bags 6 - Composite Pa…"
click select "Container Material A - Steel (all types and surface treatments) B - Aluminum C …"
select select "FIBERBOARD"
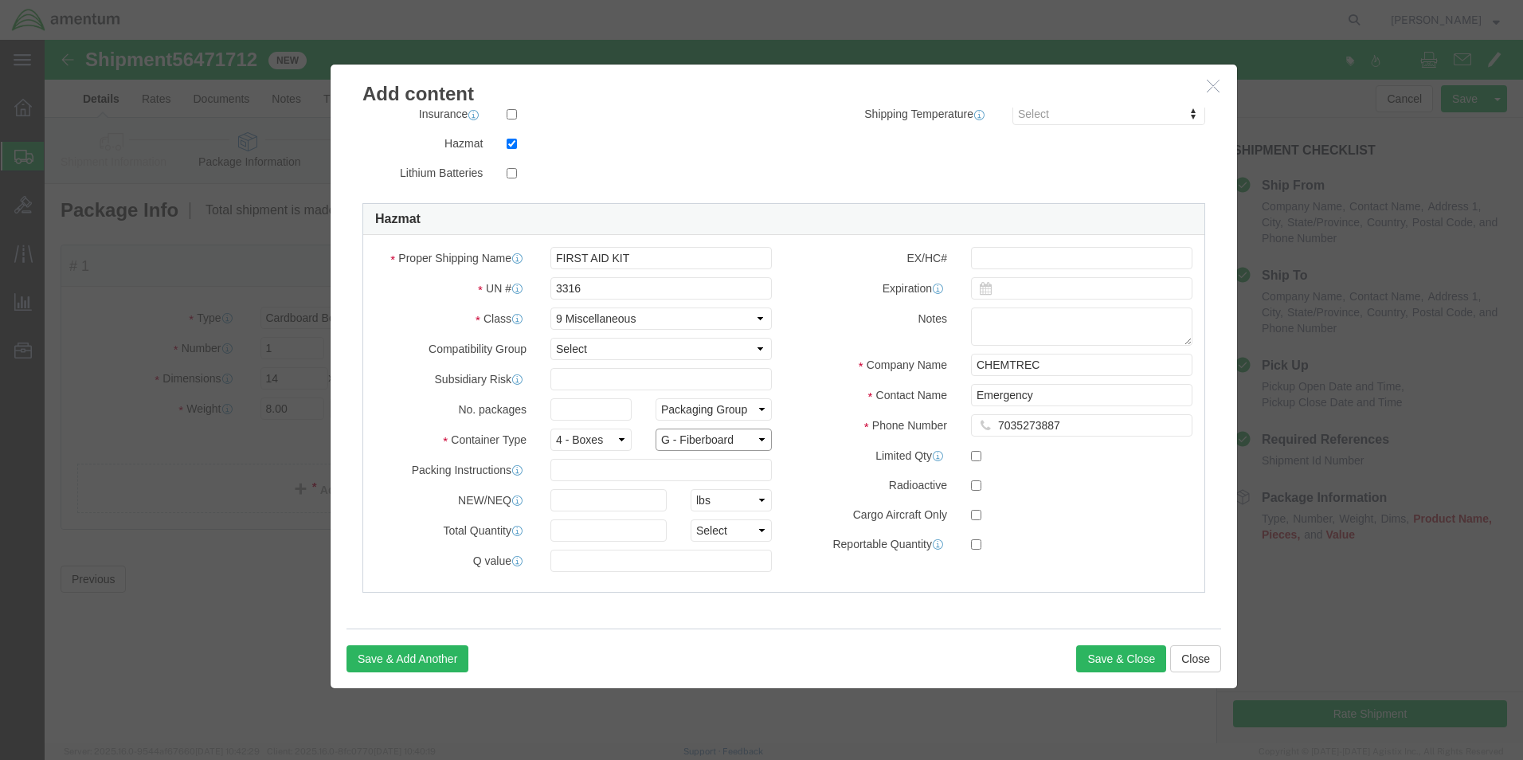
click select "Container Material A - Steel (all types and surface treatments) B - Aluminum C …"
click button "Save & Close"
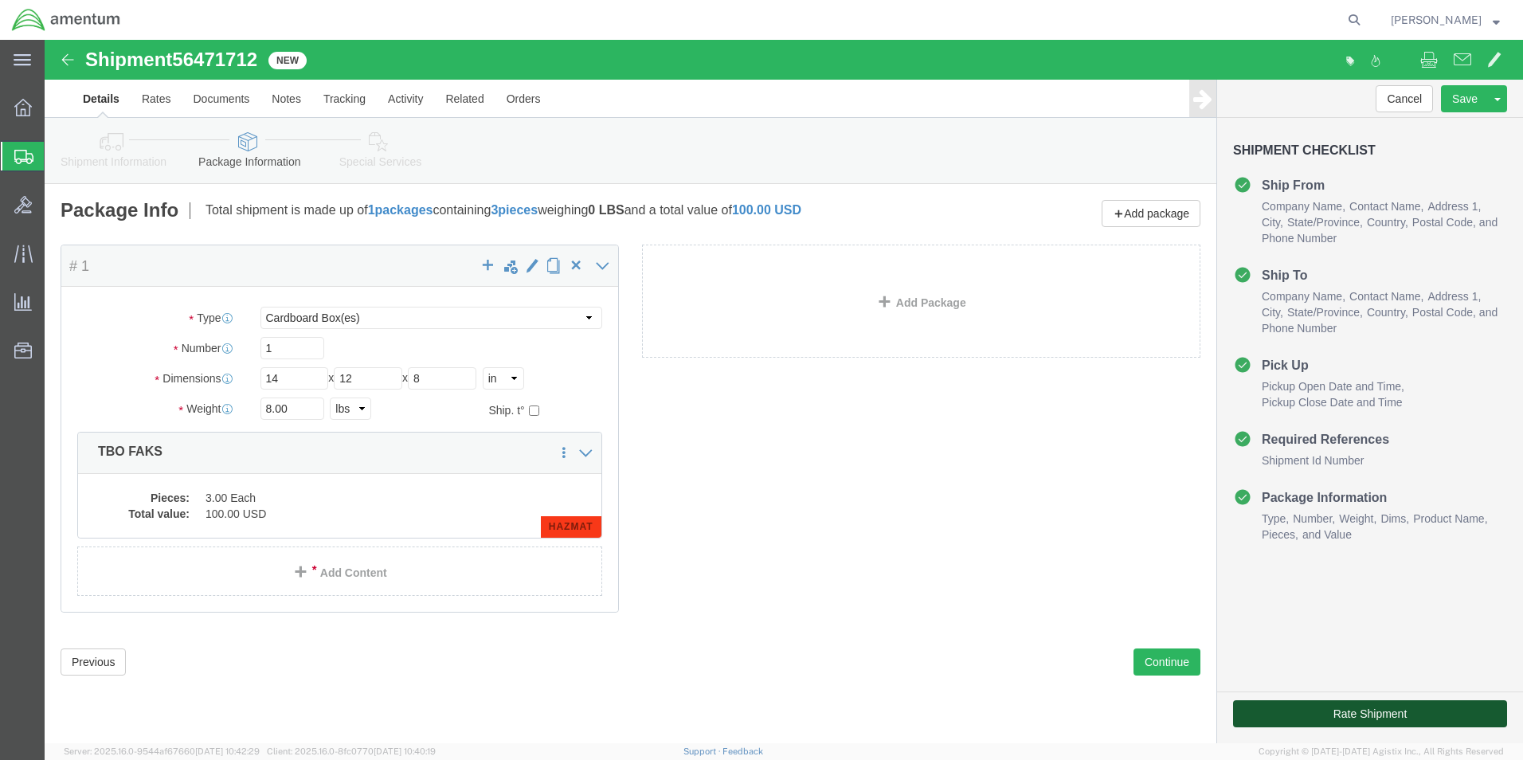
drag, startPoint x: 1237, startPoint y: 673, endPoint x: 825, endPoint y: 487, distance: 452.1
click button "Rate Shipment"
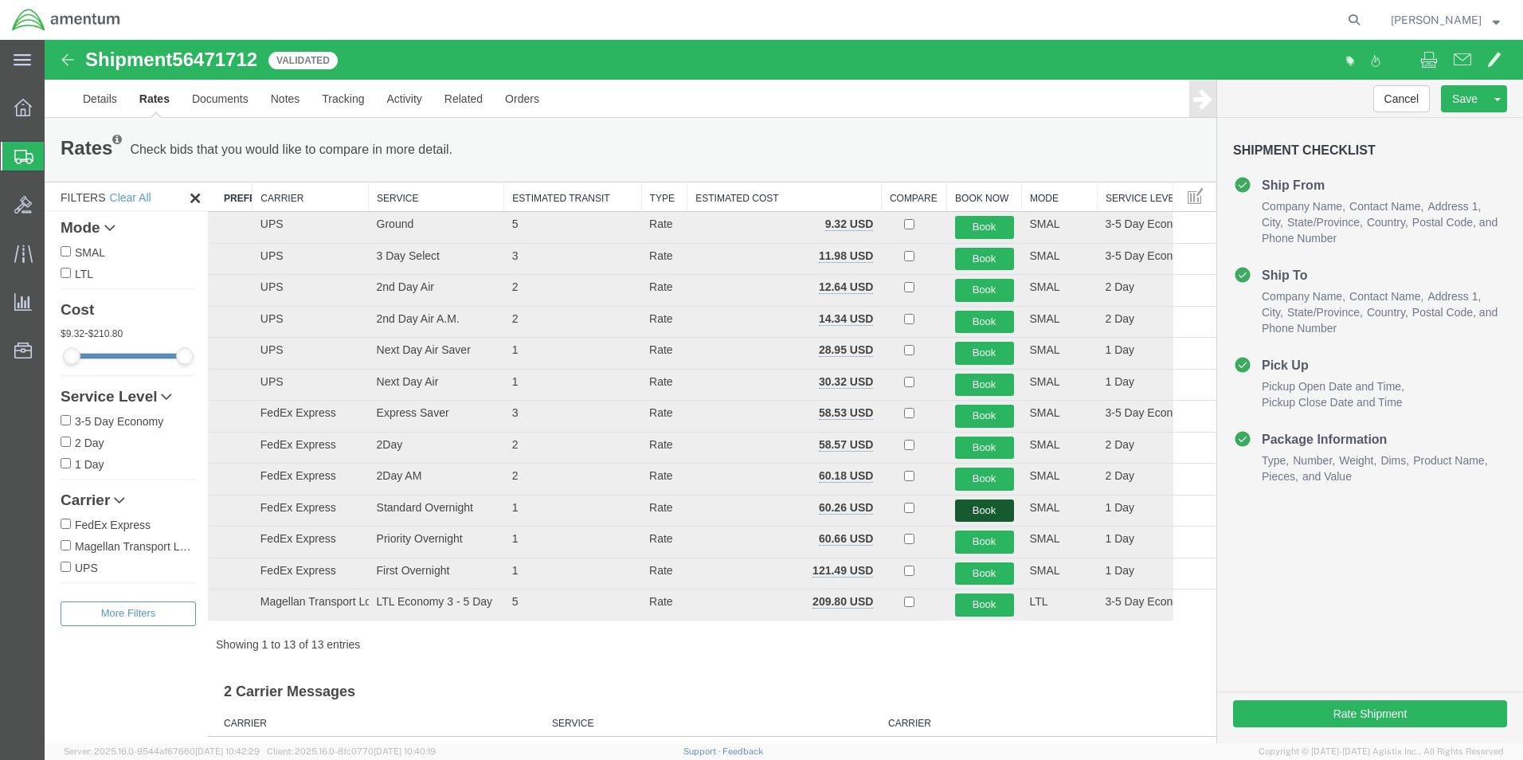
click at [955, 512] on button "Book" at bounding box center [984, 510] width 59 height 23
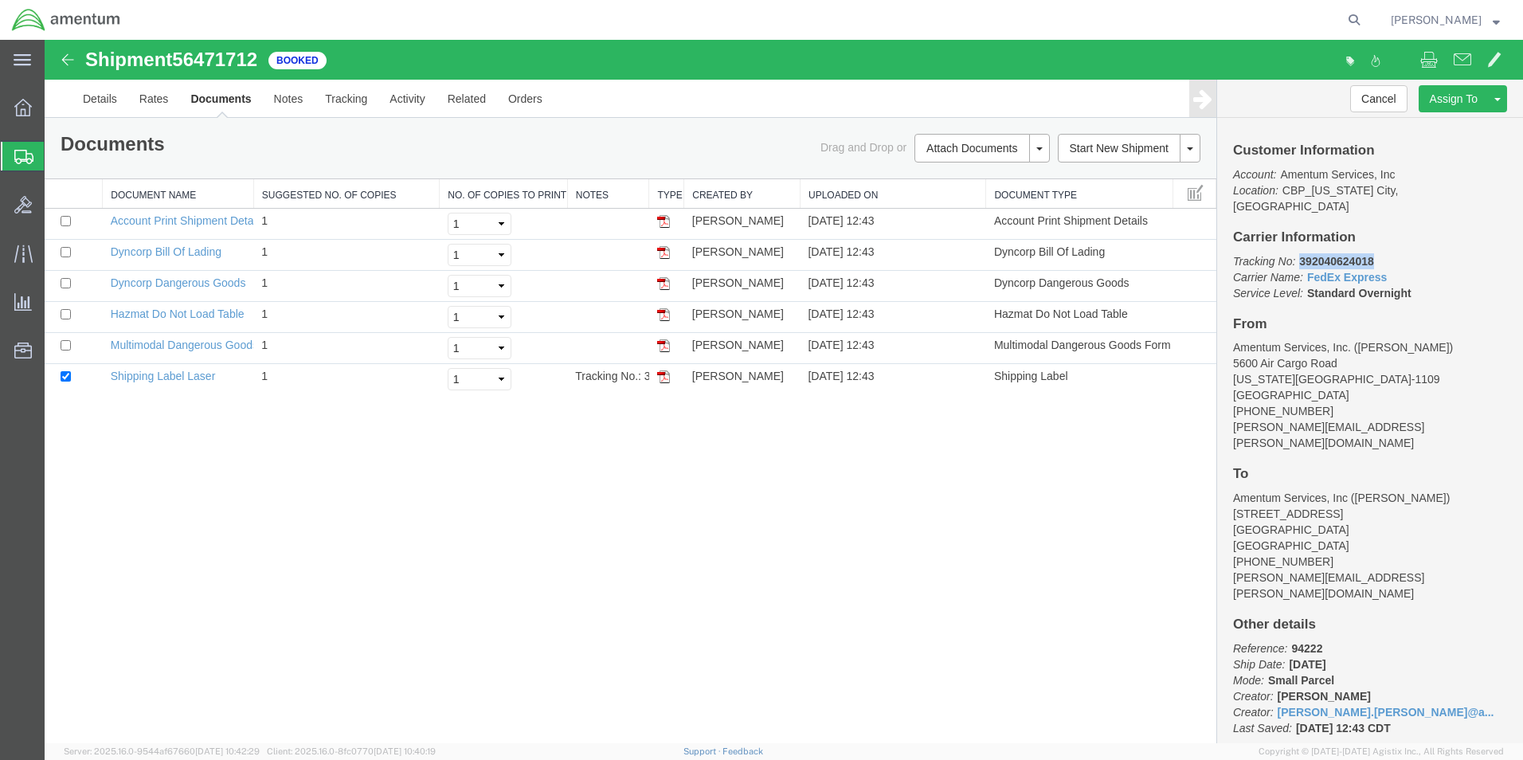
drag, startPoint x: 1378, startPoint y: 246, endPoint x: 1297, endPoint y: 251, distance: 81.4
click at [1297, 253] on p "Tracking No: 392040624018 Carrier Name: FedEx Express FedEx Express Service Lev…" at bounding box center [1370, 277] width 274 height 48
drag, startPoint x: 1297, startPoint y: 249, endPoint x: 1305, endPoint y: 242, distance: 10.2
copy b "392040624018"
click at [664, 375] on img at bounding box center [663, 376] width 13 height 13
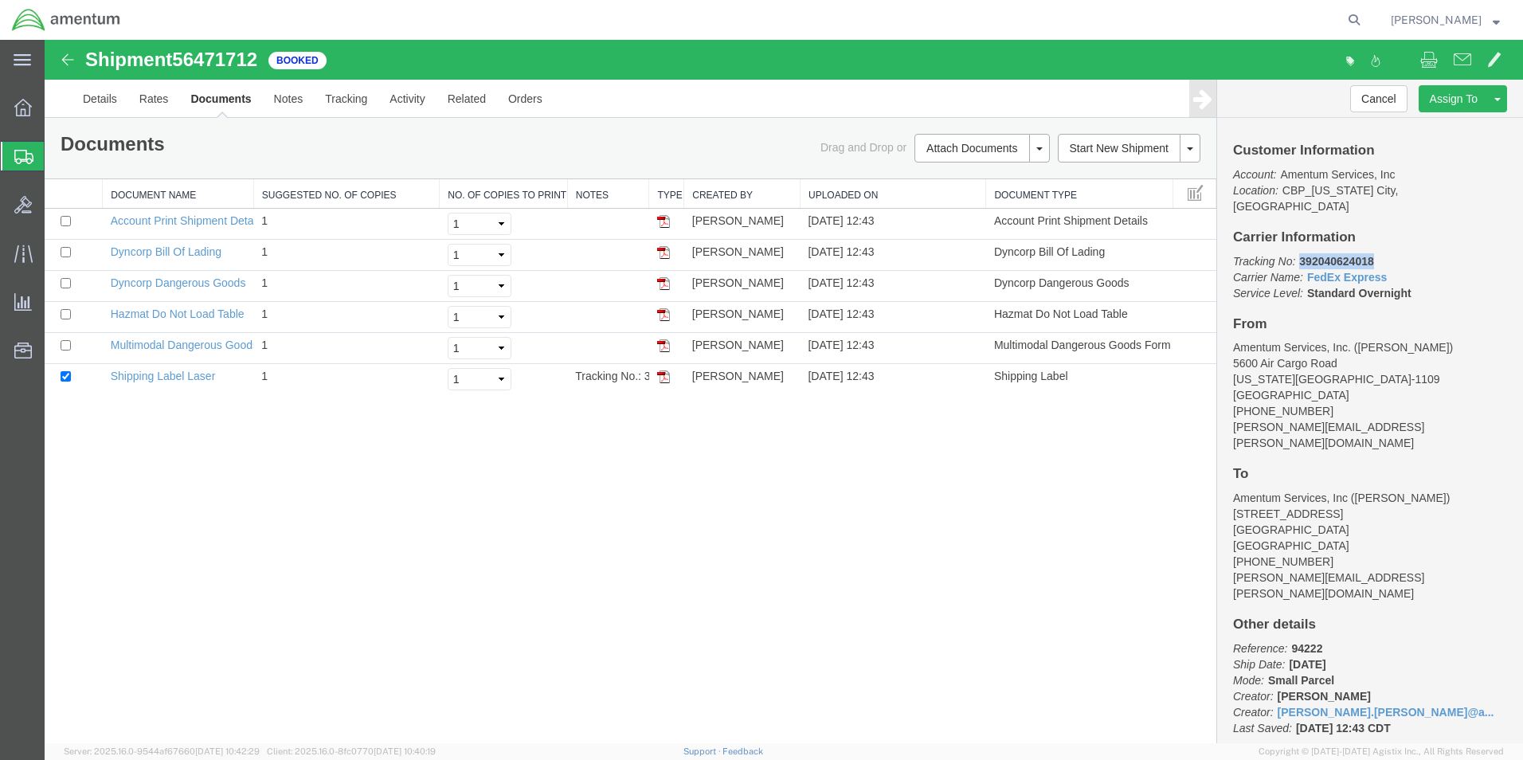
click at [668, 255] on img at bounding box center [663, 252] width 13 height 13
click at [1339, 202] on div "Customer Information Account: Amentum Services, Inc Location: [GEOGRAPHIC_DATA]…" at bounding box center [1370, 430] width 306 height 625
click at [100, 91] on link "Details" at bounding box center [100, 99] width 57 height 38
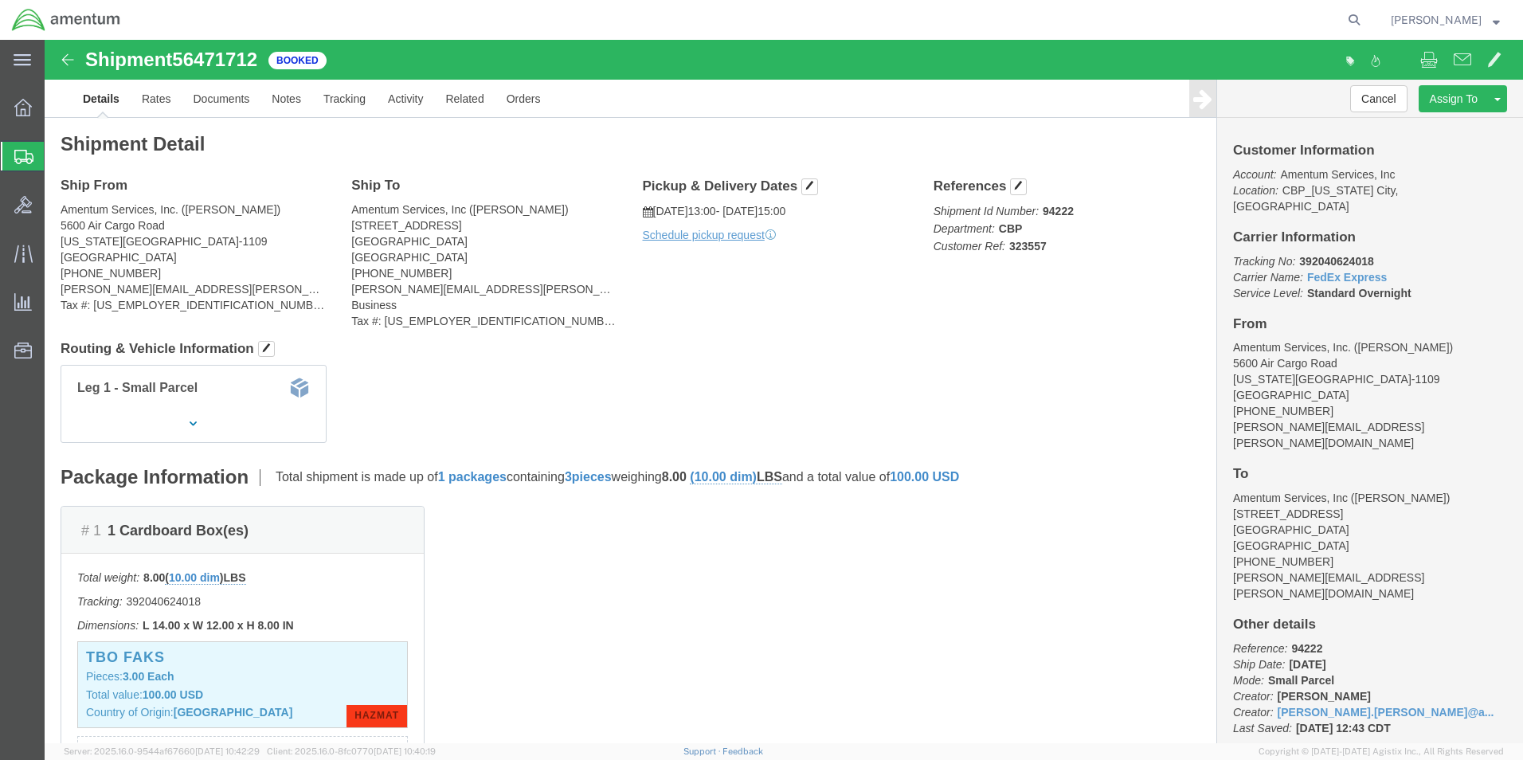
click p "Schedule pickup request"
click link "Schedule pickup request"
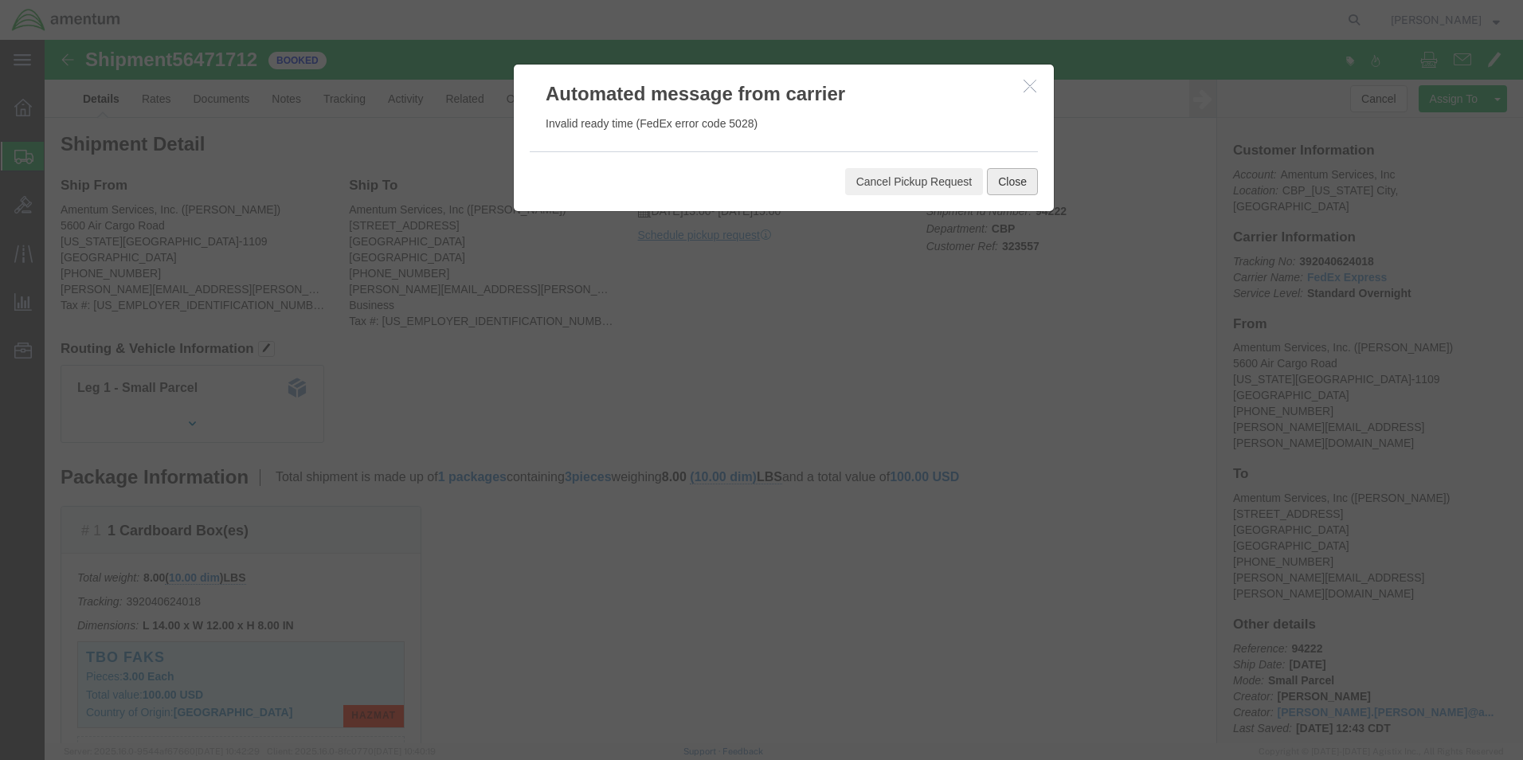
click button "Close"
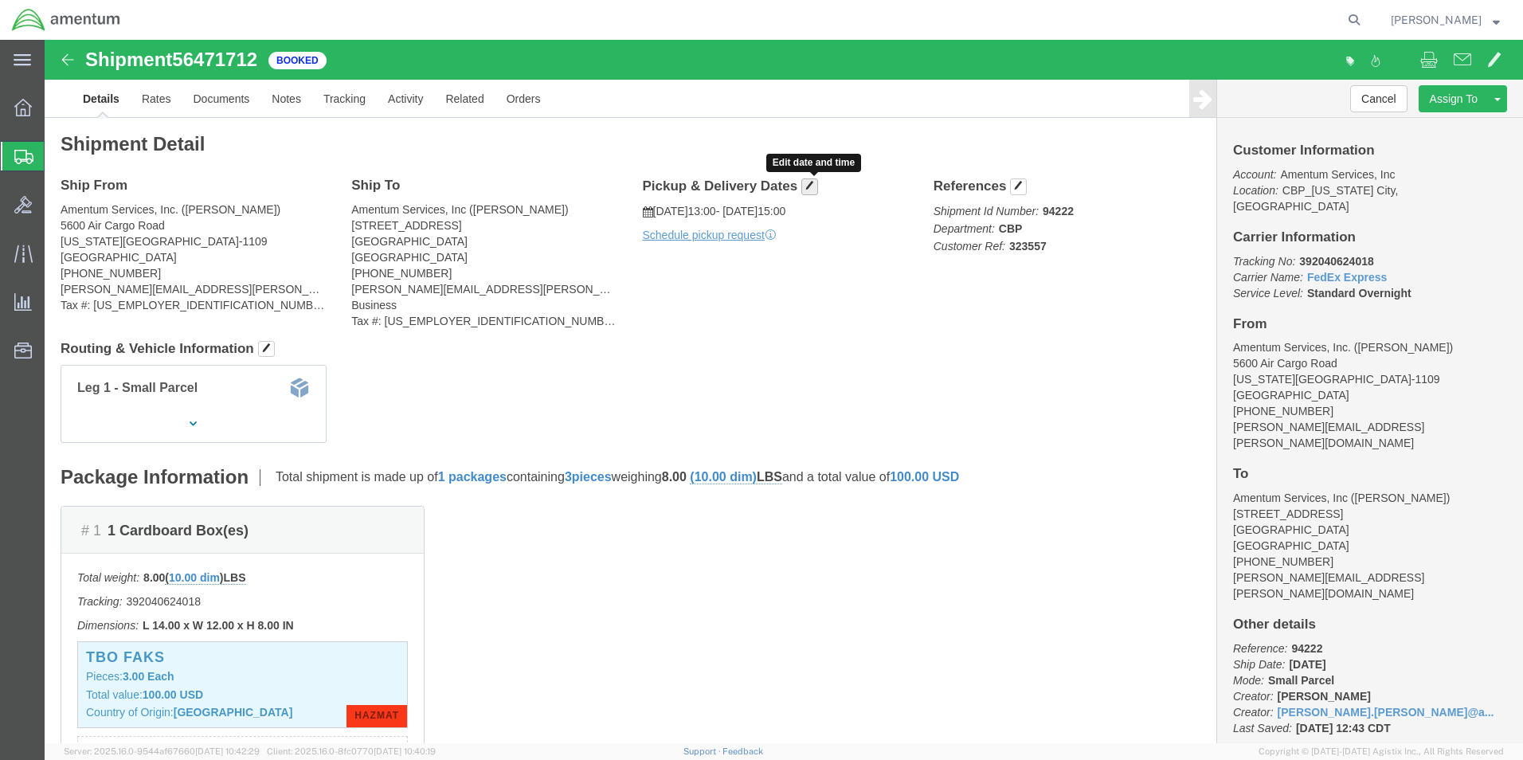
click button "button"
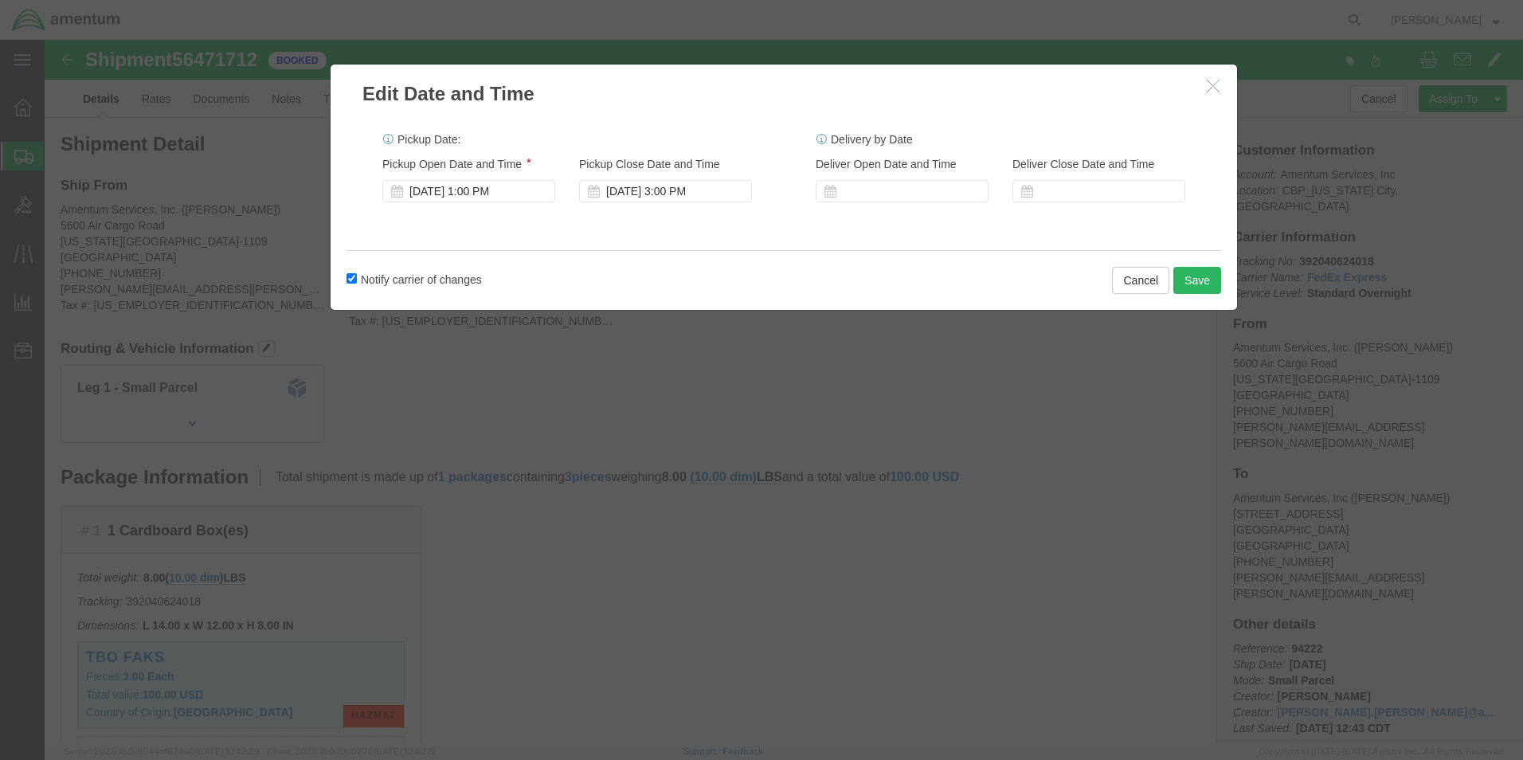
click div "[DATE] 1:00 PM"
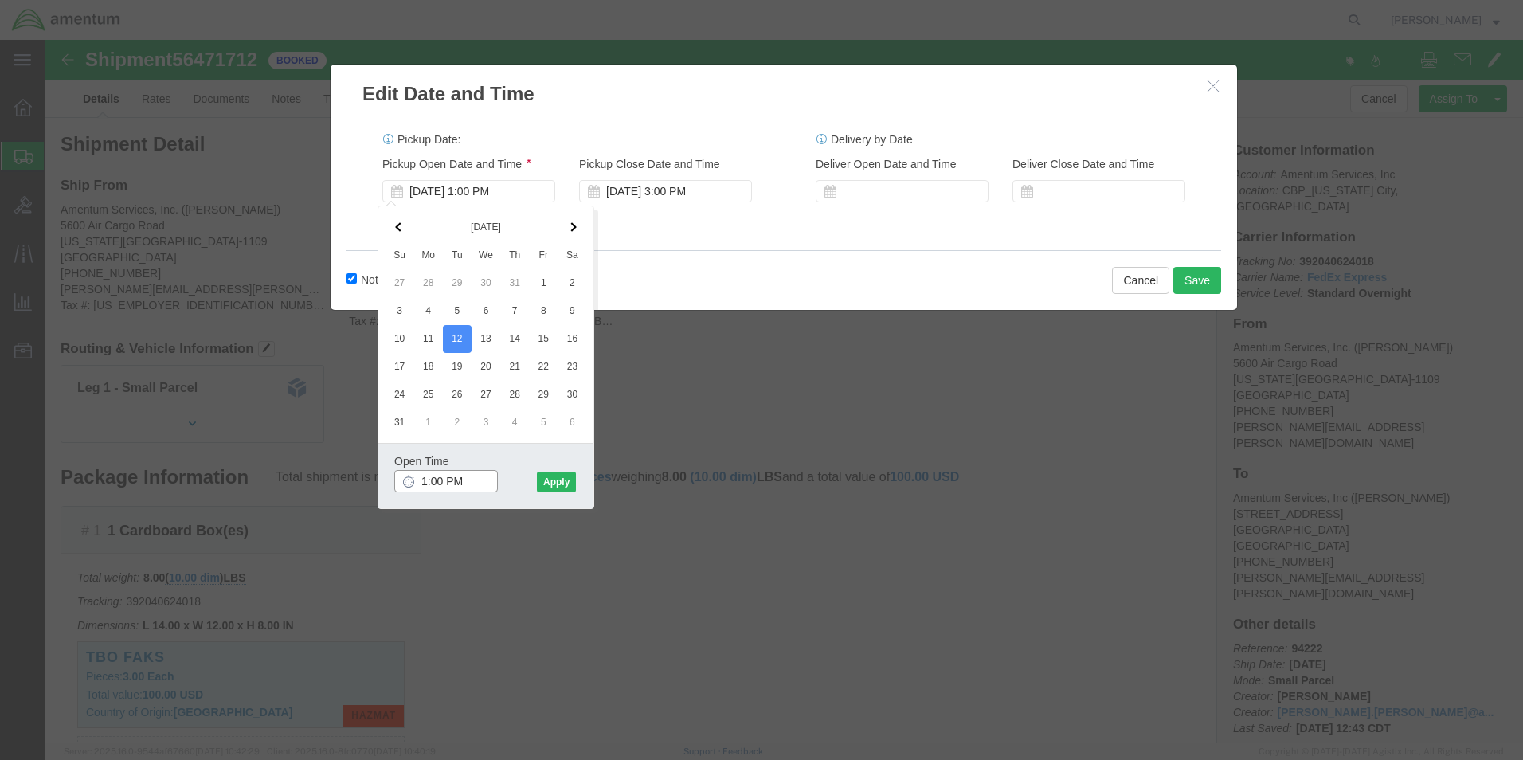
type input "14:00 PM"
click button "Apply"
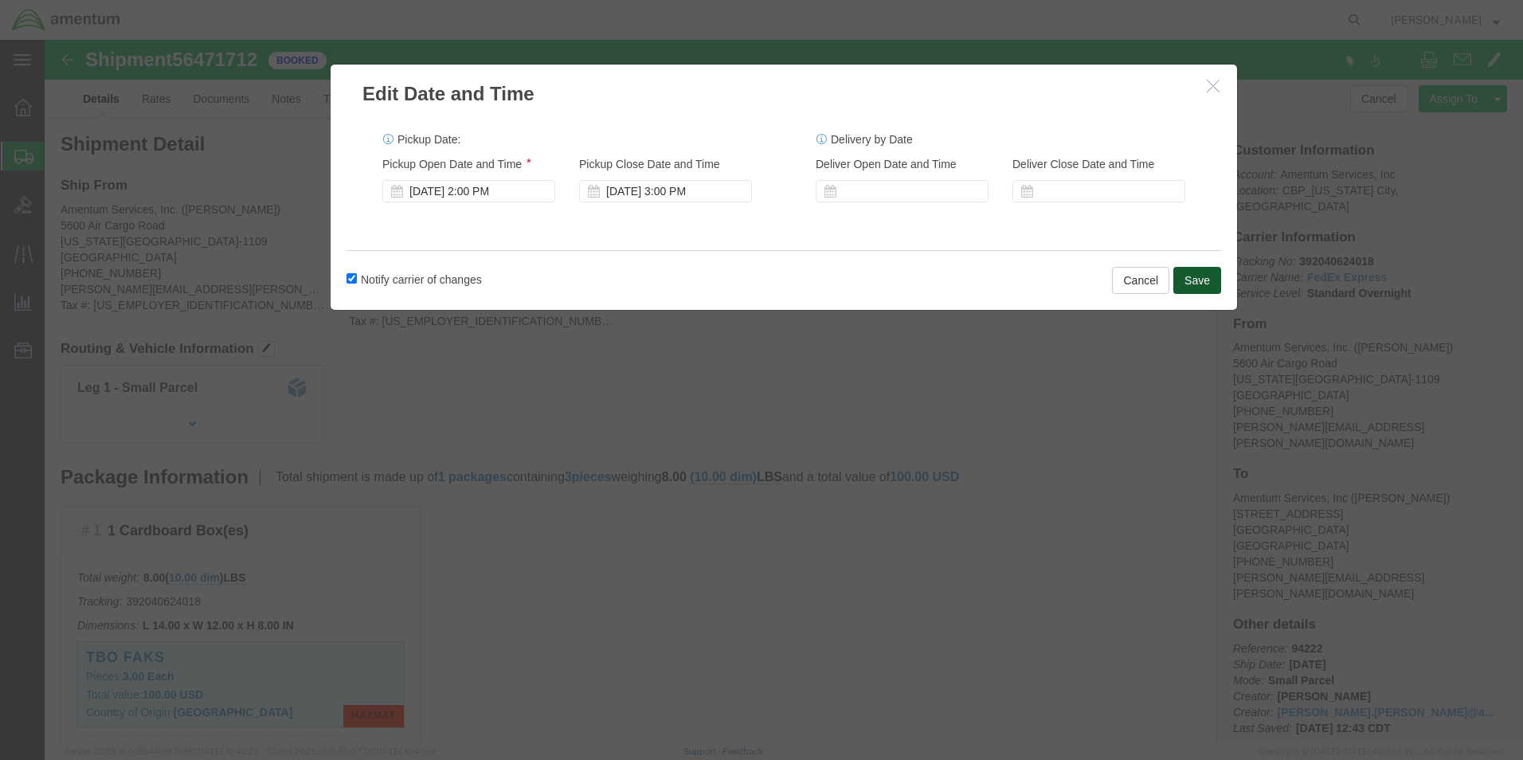
click button "Save"
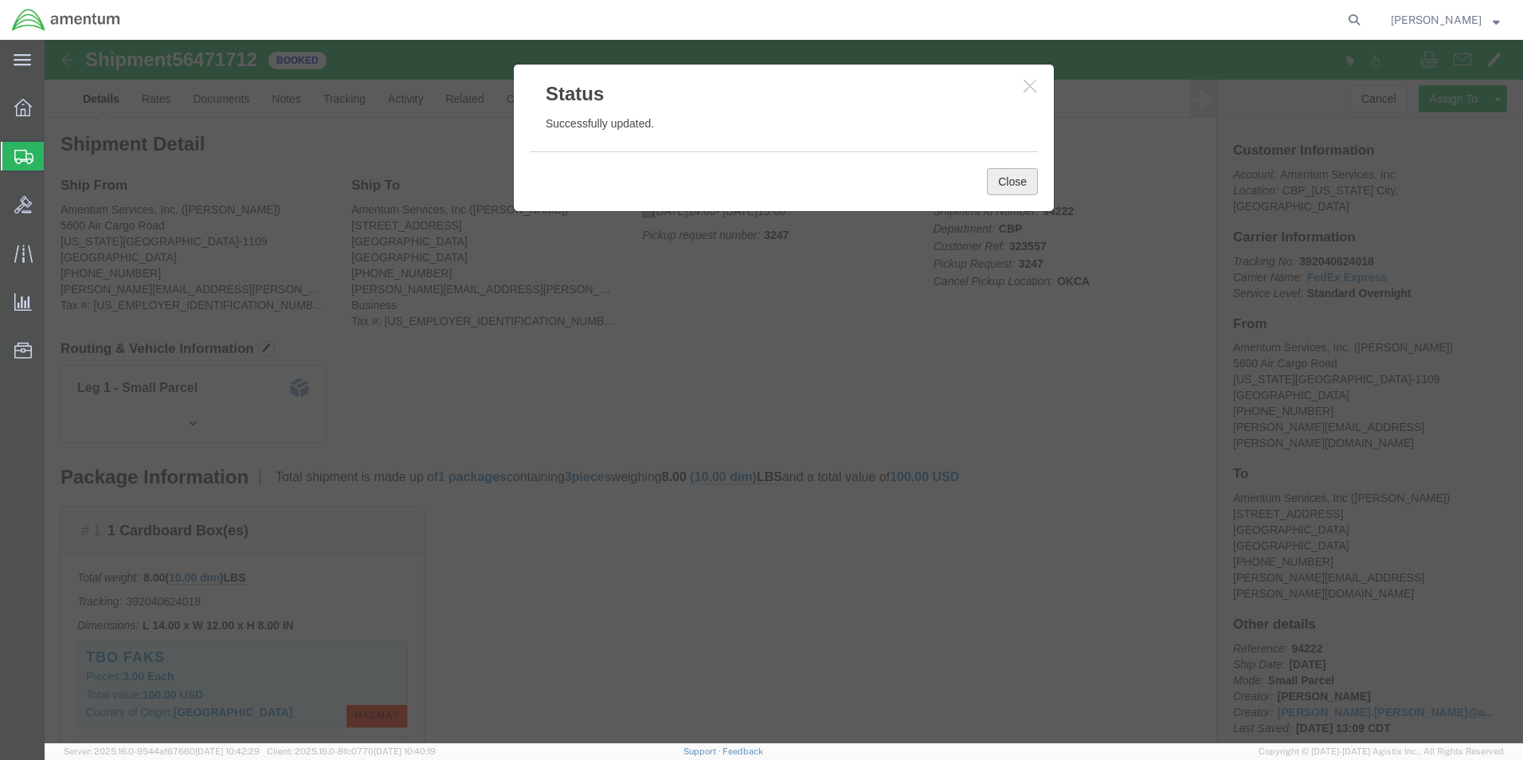
click button "Close"
